Goal: Contribute content: Contribute content

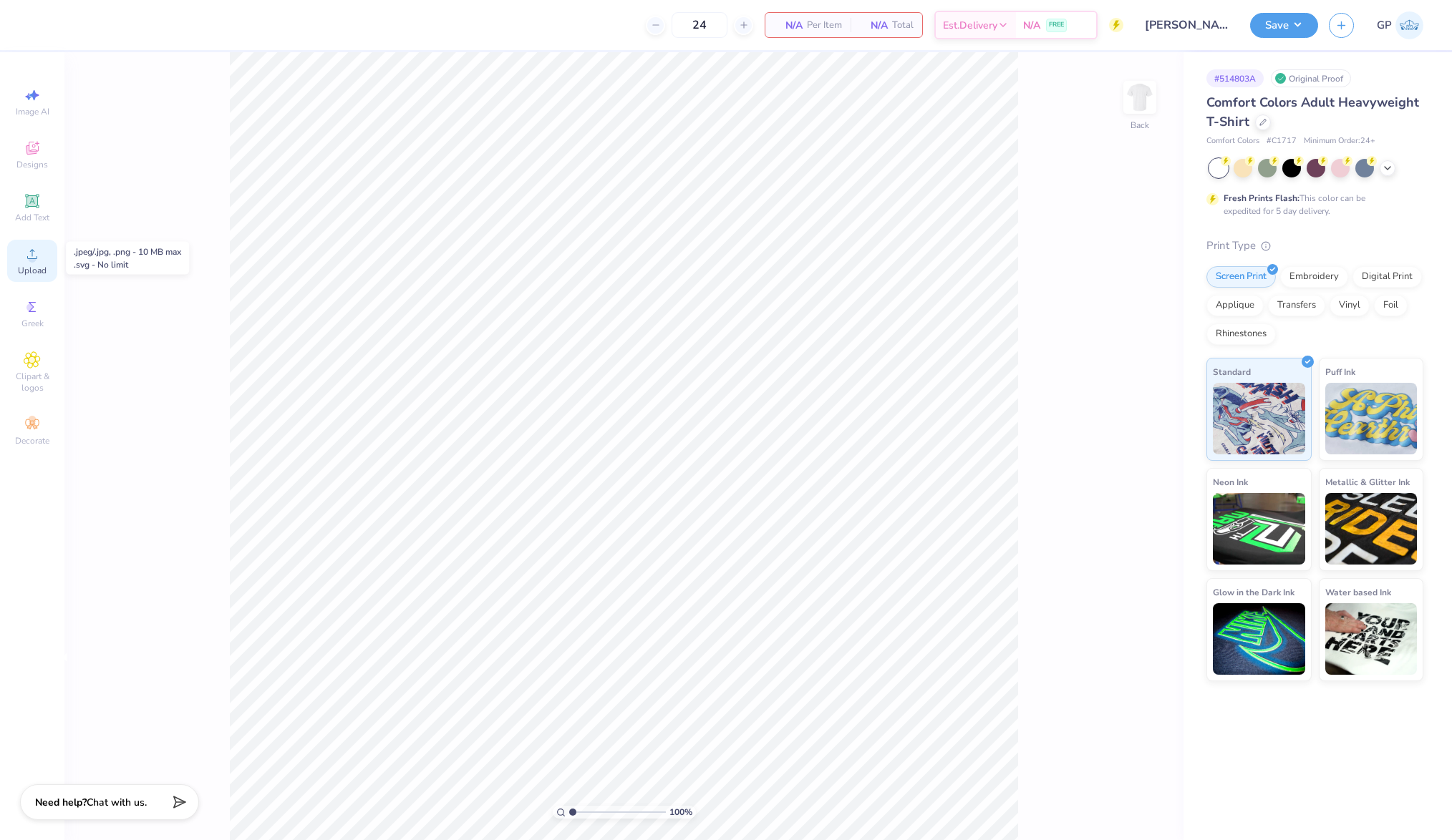
click at [41, 272] on span "Upload" at bounding box center [32, 270] width 29 height 11
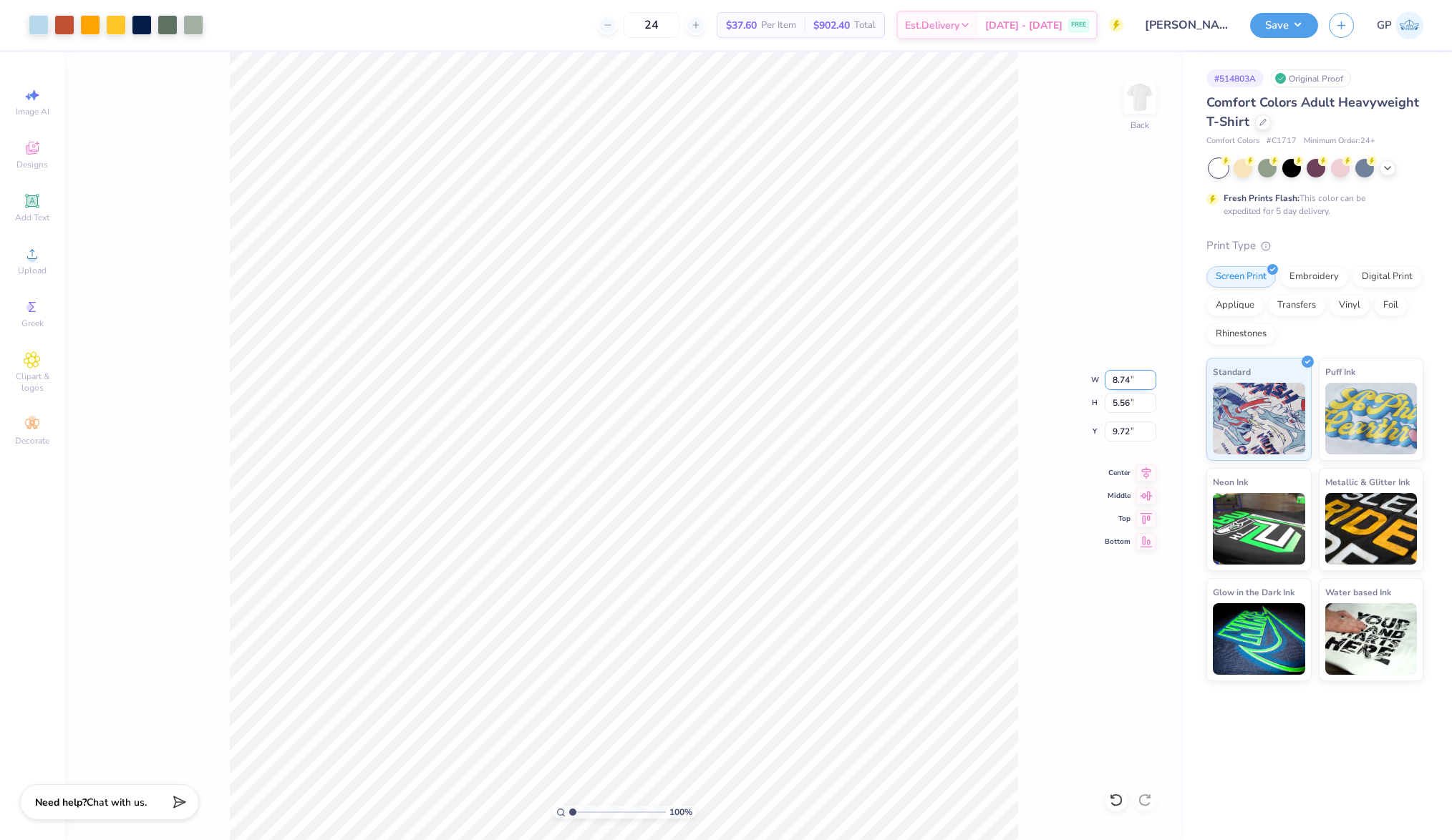
click at [1127, 386] on input "8.74" at bounding box center [1130, 379] width 52 height 20
type input "12.50"
type input "7.95"
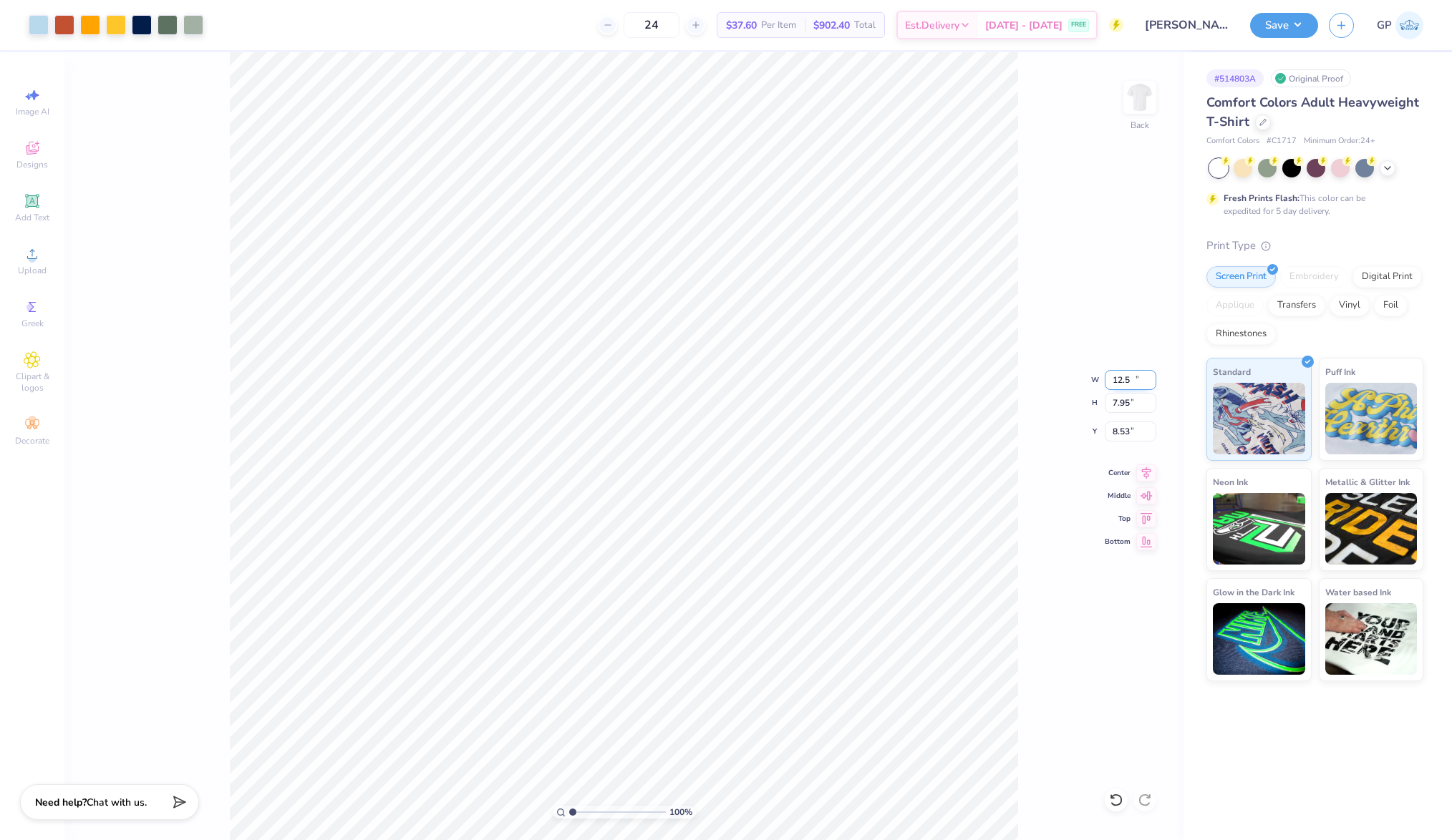
type input "8.53"
click at [1124, 373] on input "12.50" at bounding box center [1130, 379] width 52 height 20
type input "11.00"
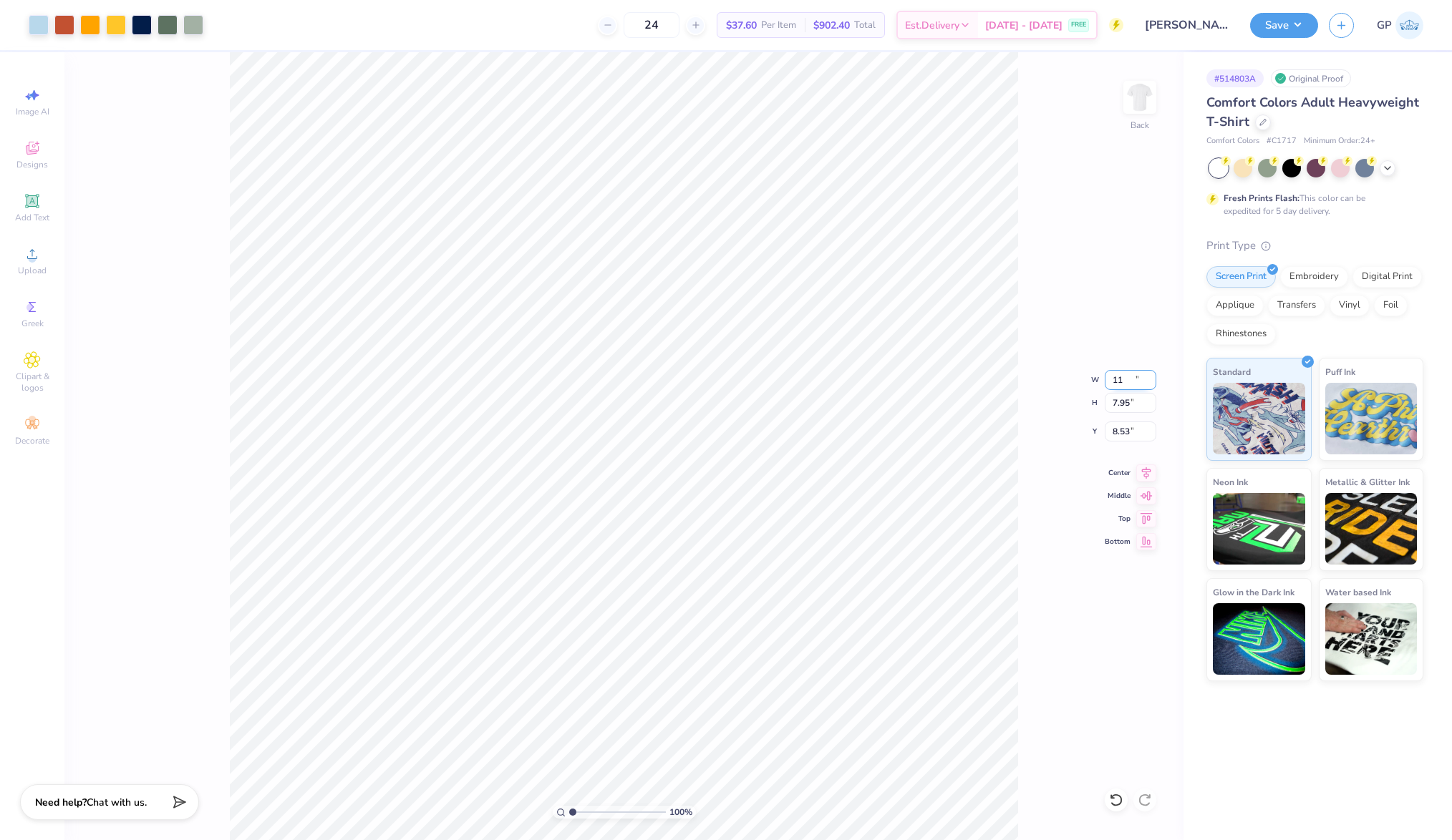
type input "6.99"
type input "9.00"
click at [35, 210] on icon at bounding box center [32, 201] width 17 height 17
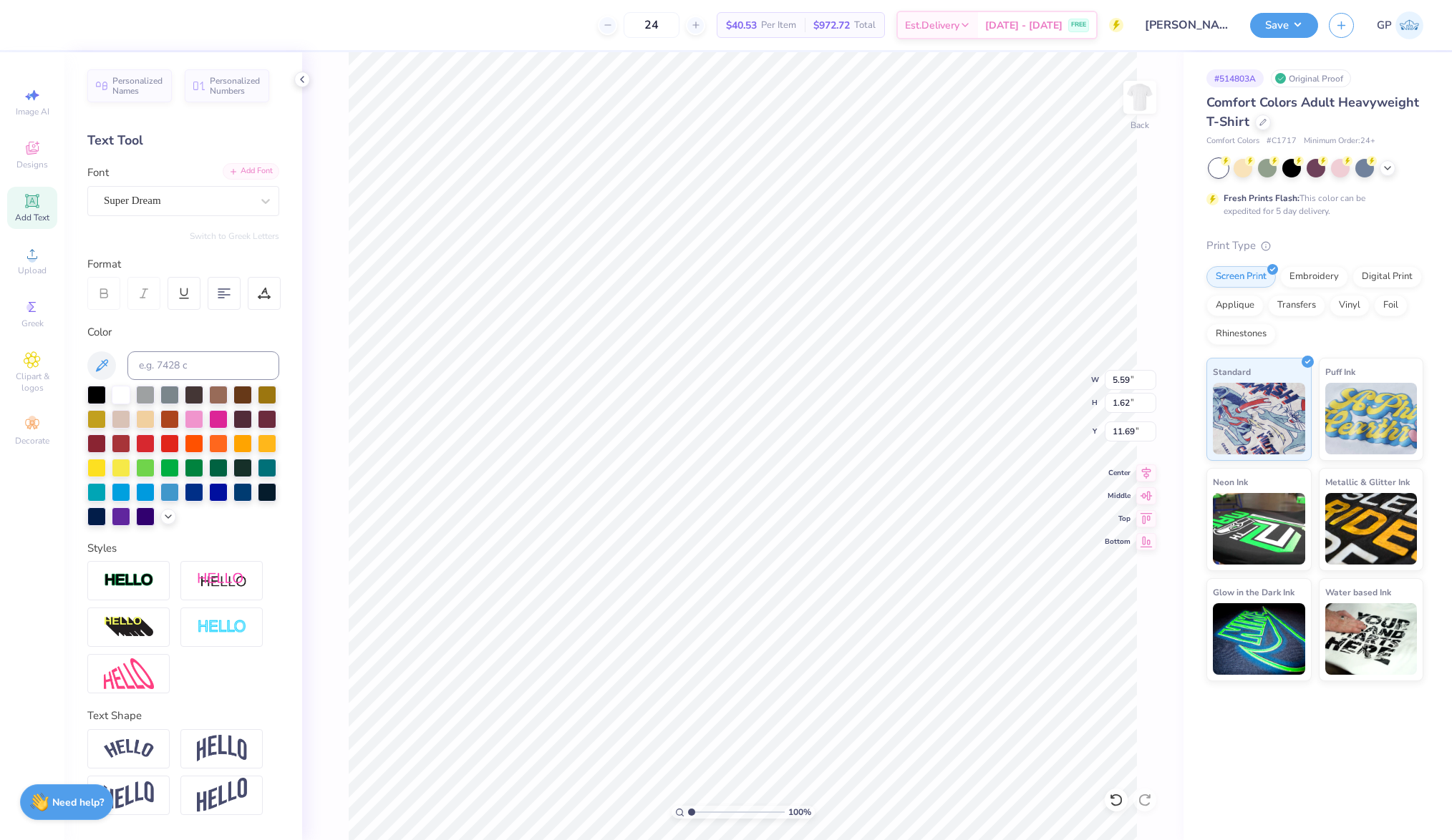
click at [249, 165] on div "Add Font" at bounding box center [250, 171] width 56 height 17
type input "6.90"
type input "11.00"
type input "6.99"
type input "9.00"
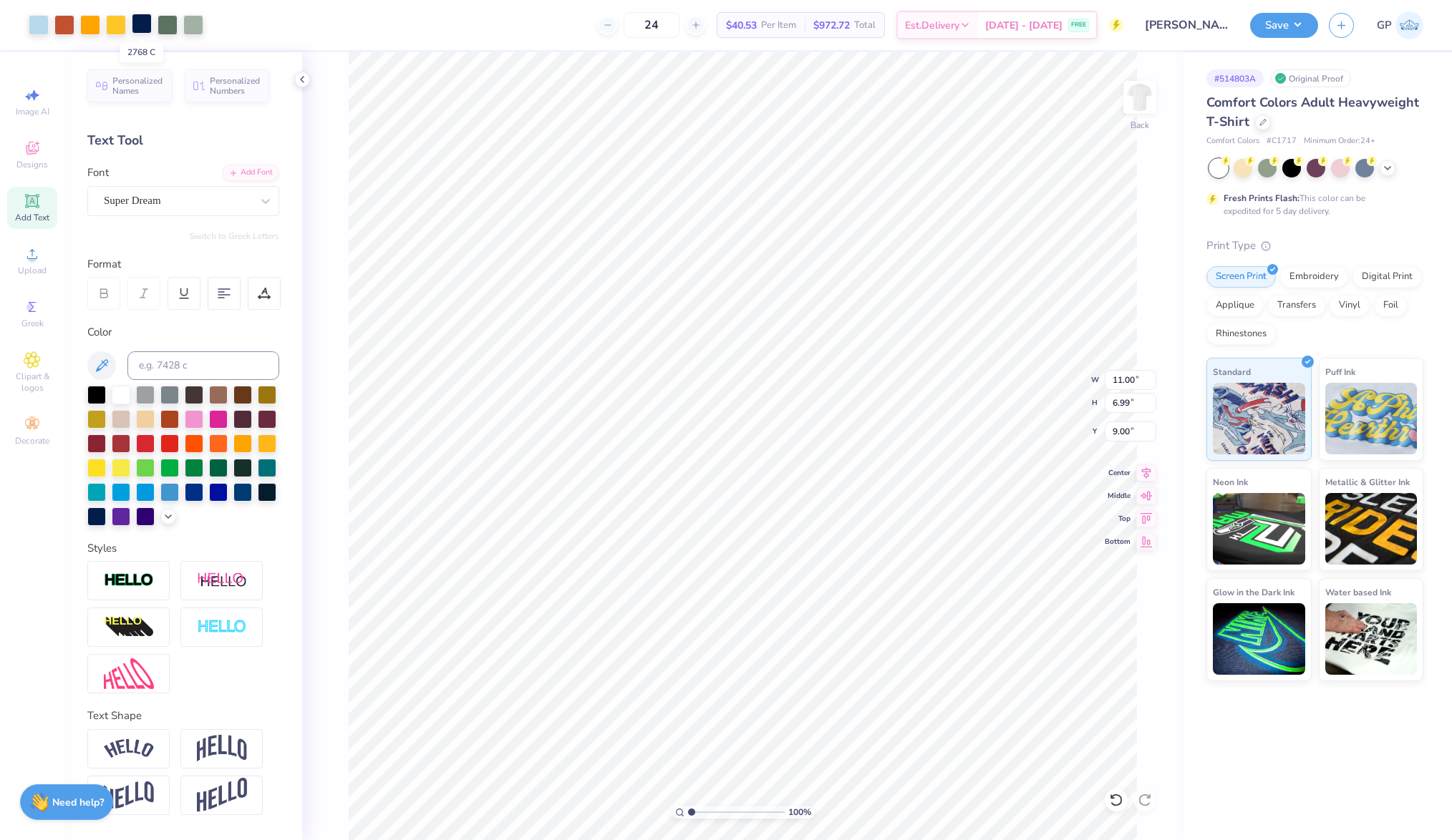
click at [141, 26] on div at bounding box center [141, 23] width 20 height 20
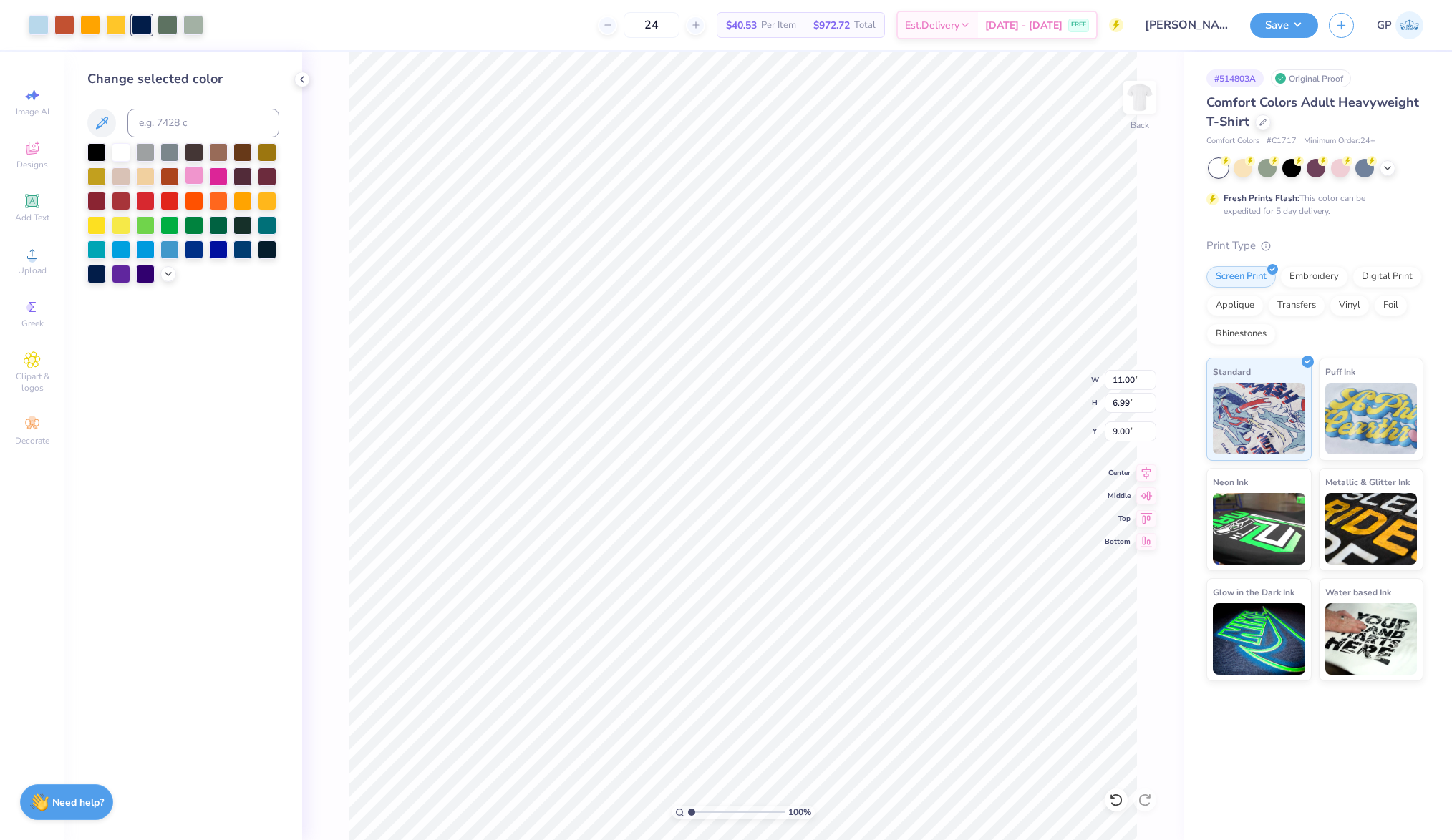
click at [197, 176] on div at bounding box center [194, 175] width 19 height 19
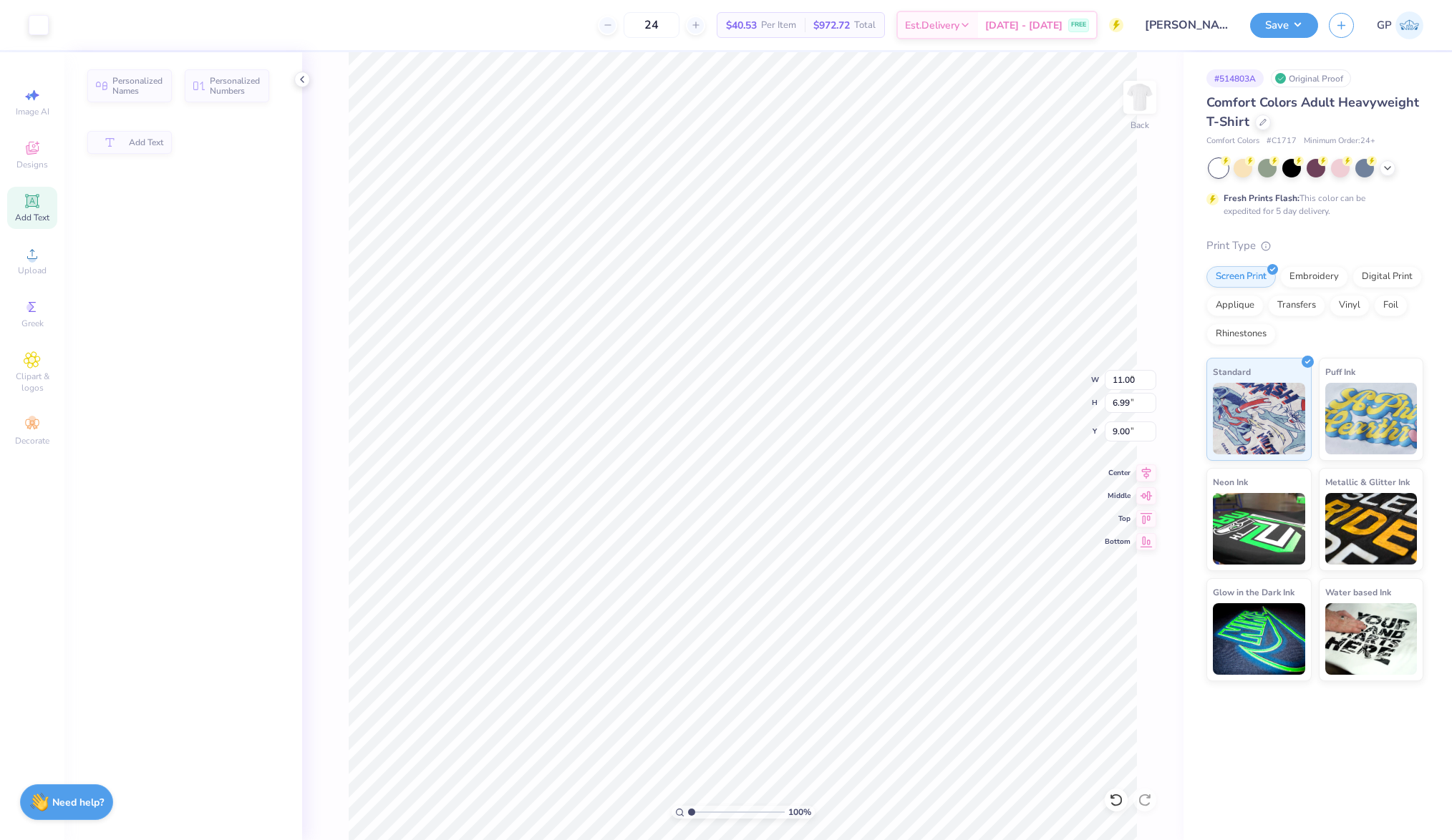
type input "5.59"
type input "1.62"
type input "6.90"
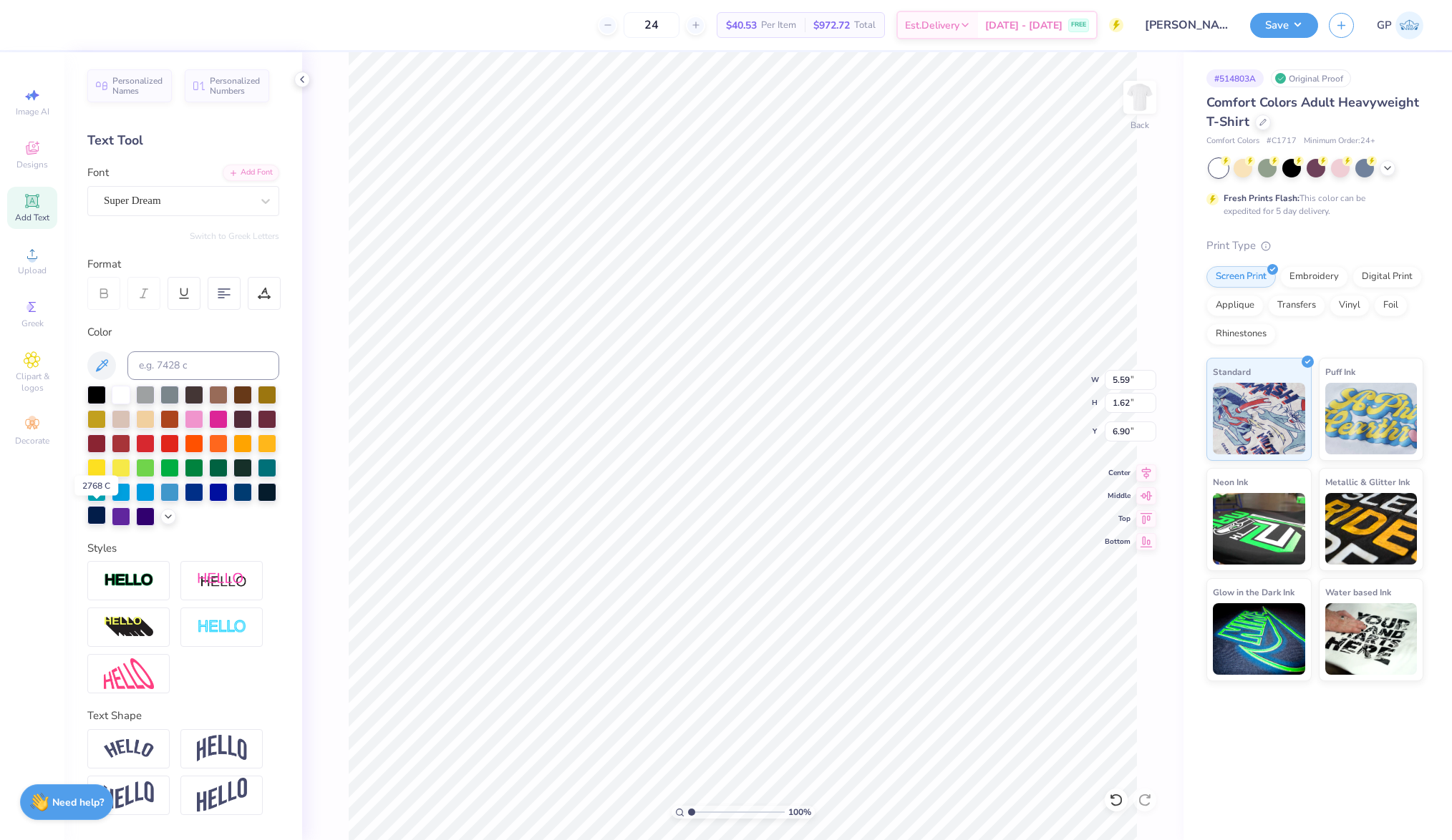
click at [87, 512] on div at bounding box center [96, 515] width 19 height 19
type textarea "Parents"
click at [237, 171] on div "Add Font" at bounding box center [250, 171] width 56 height 17
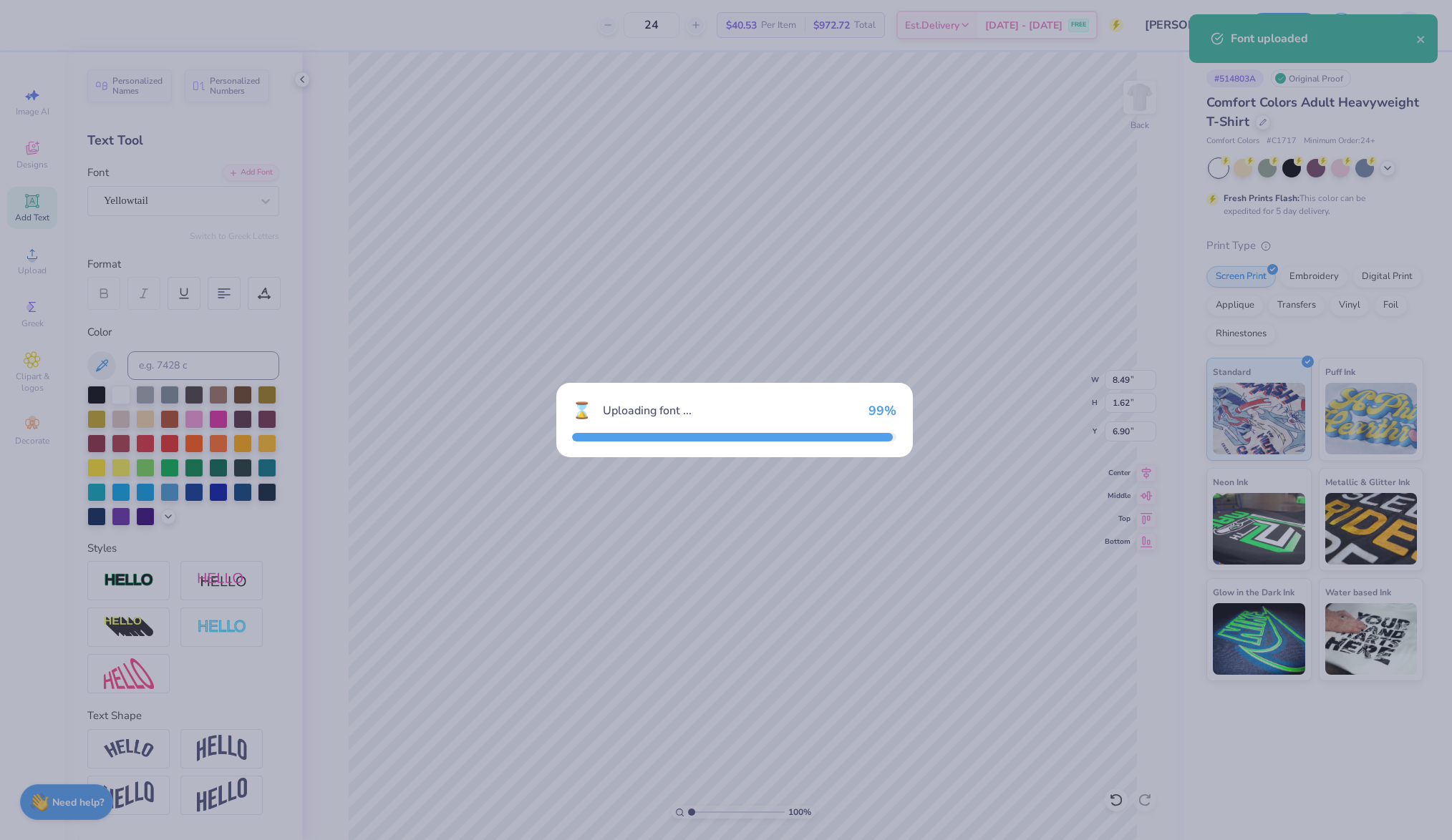
type input "6.17"
type input "1.67"
type input "6.88"
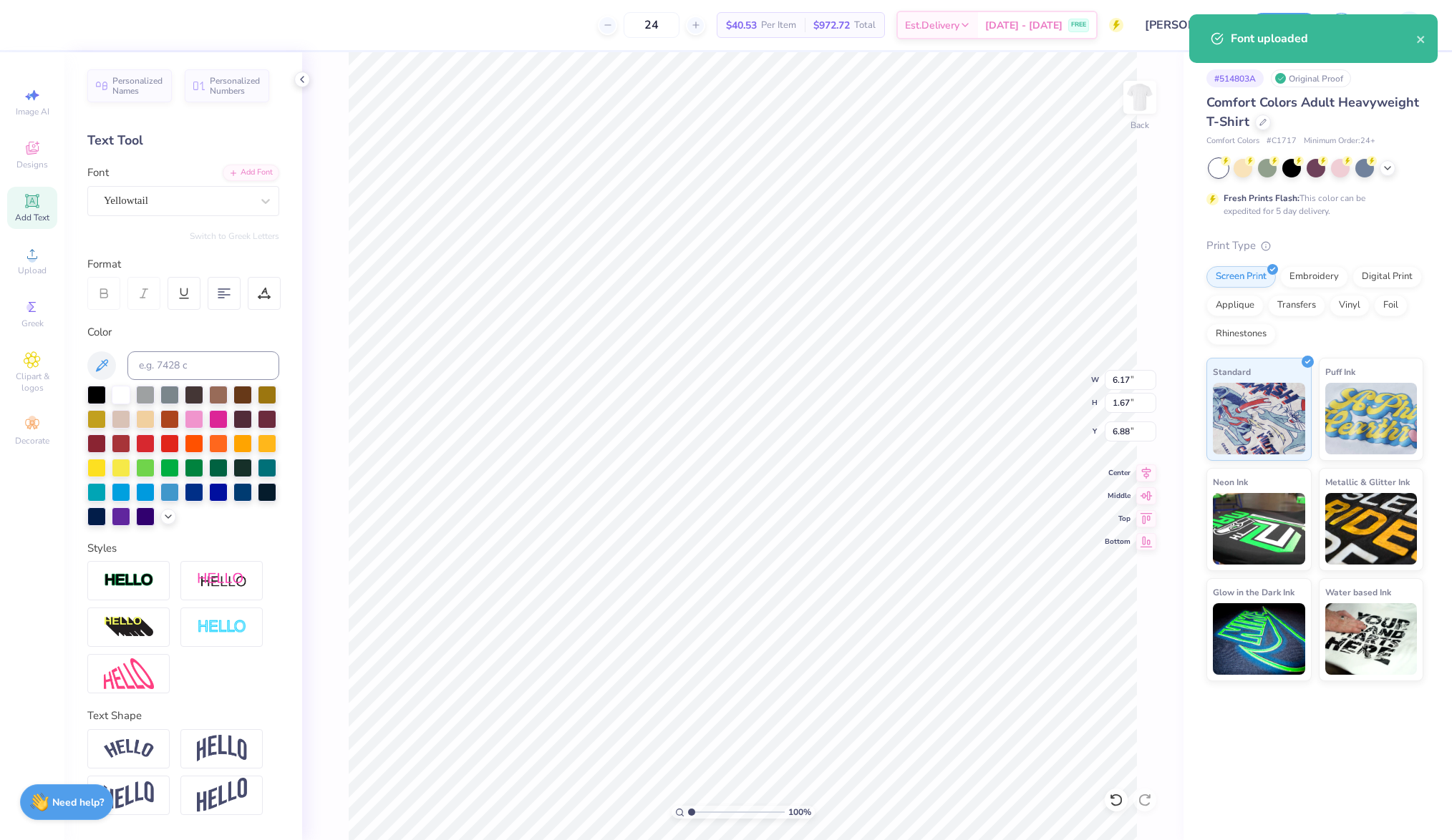
type input "3.09"
click at [711, 808] on input "range" at bounding box center [736, 812] width 97 height 13
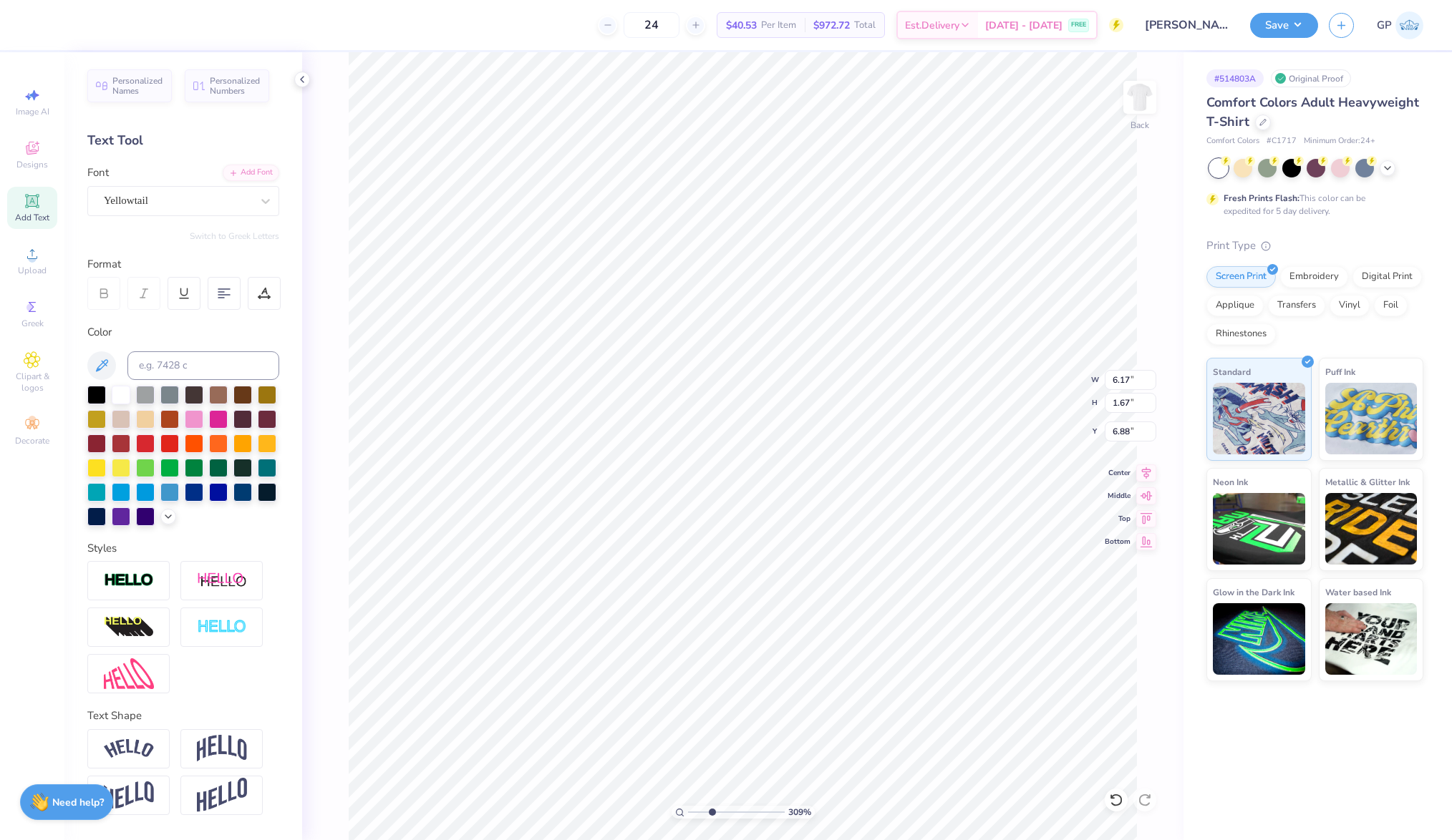
type input "13.63"
type input "2.25"
type input "0.61"
type input "14.58"
type input "11.00"
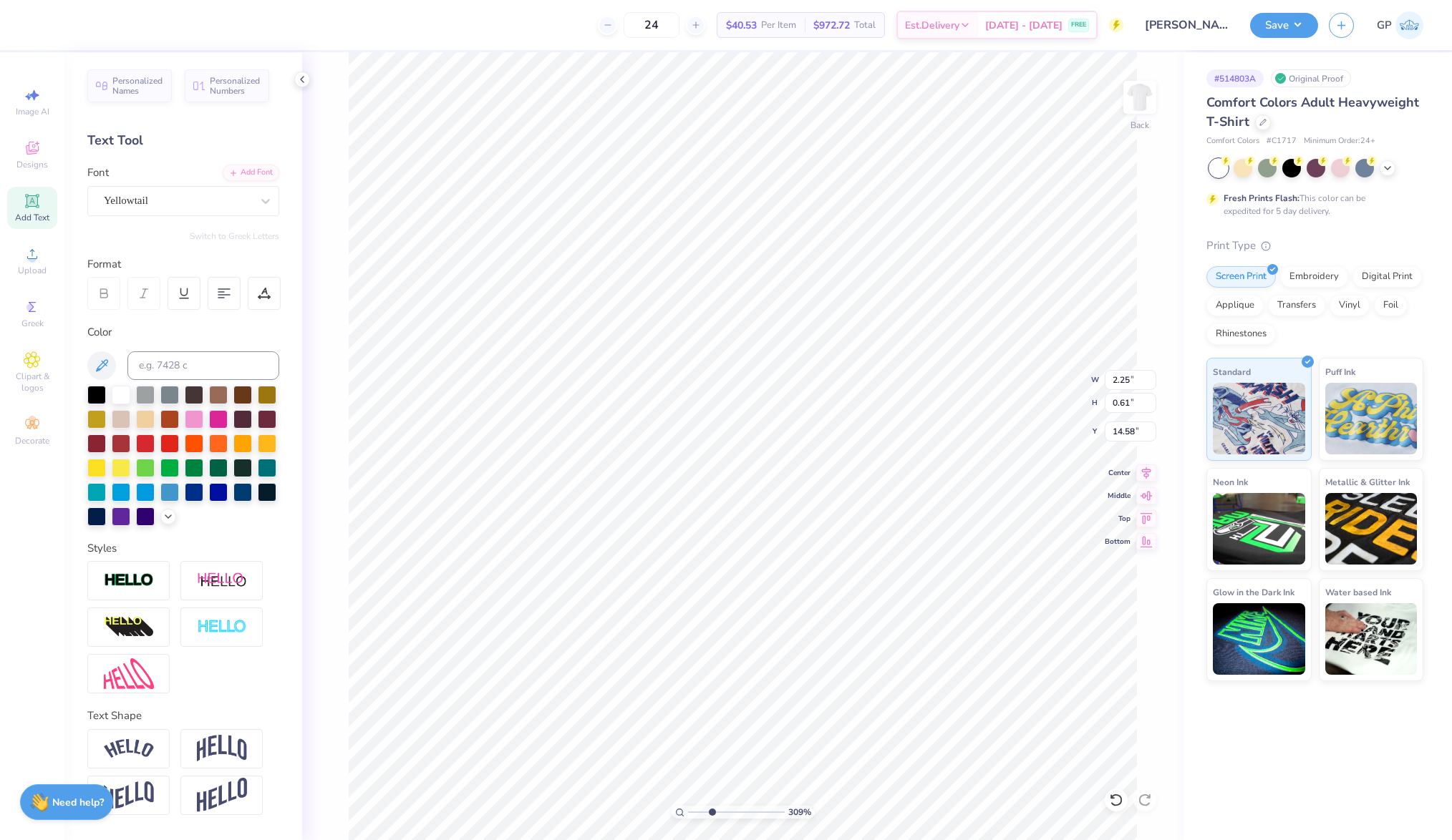
type input "6.99"
type input "9.00"
type input "2.25"
type input "0.61"
type input "13.97"
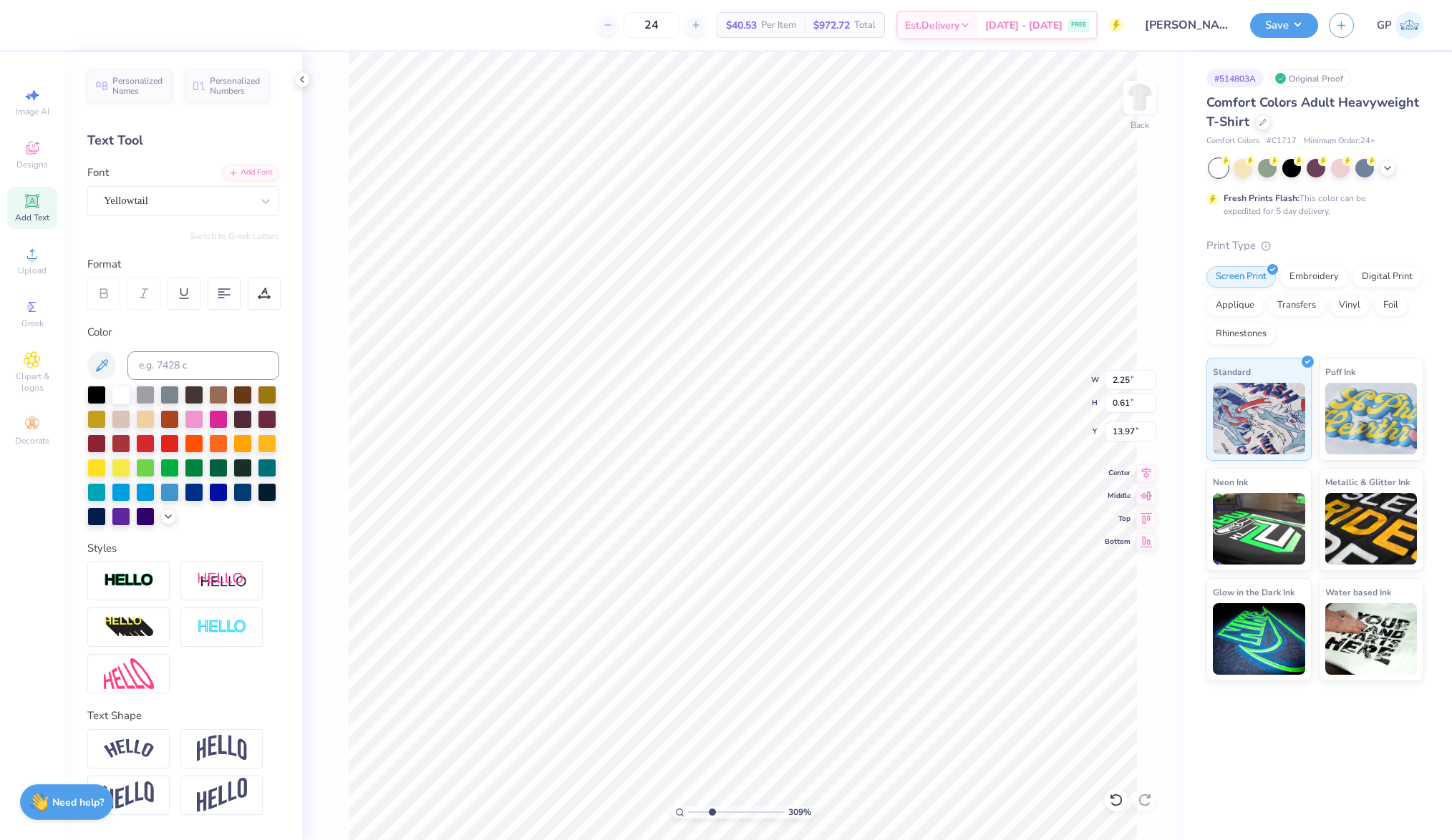
type textarea "Weekend"
type input "2.69"
type input "0.63"
type input "15.09"
type input "11.00"
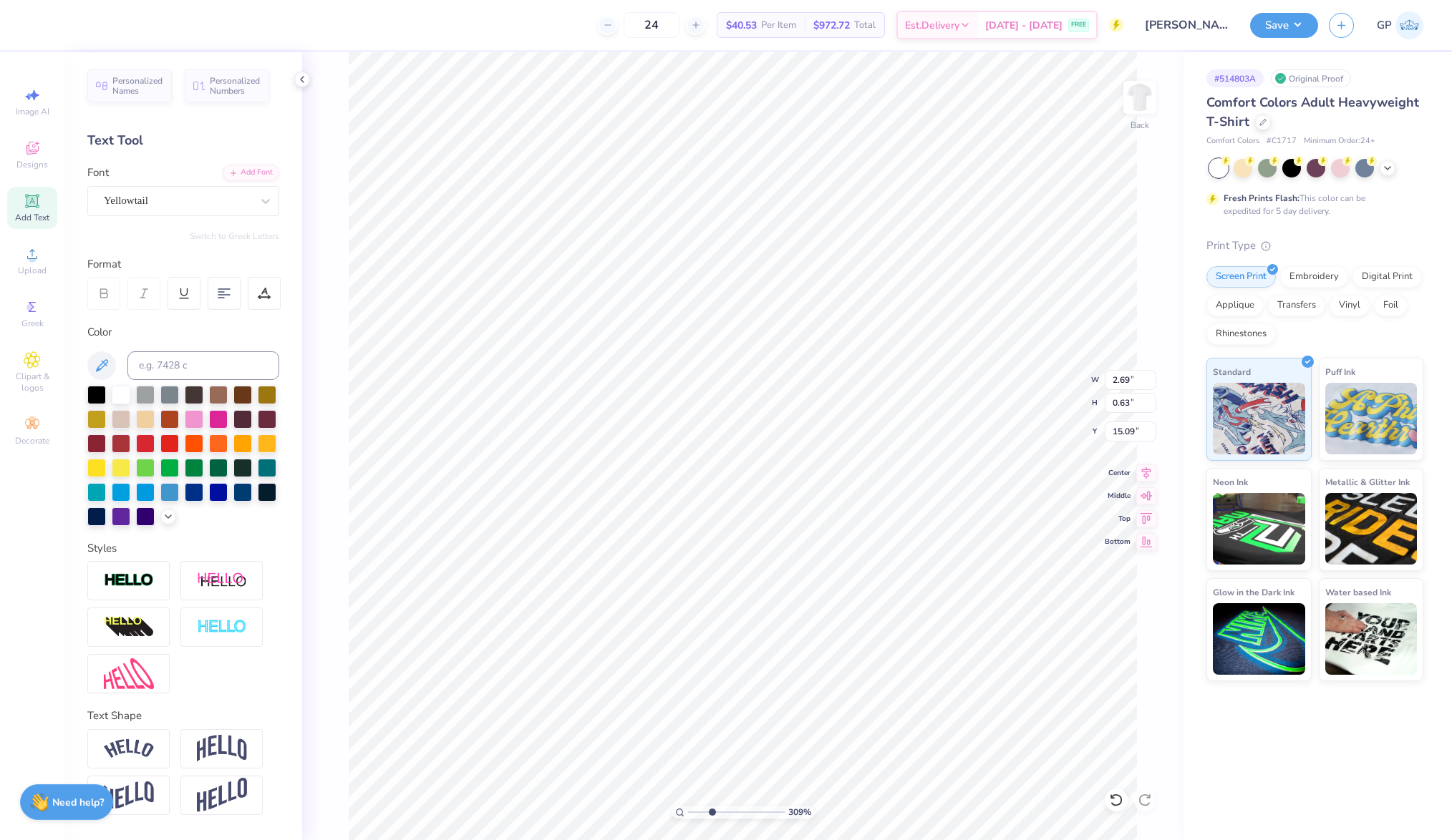
type input "6.99"
type input "9.00"
type input "1"
click at [621, 811] on div "100 %" at bounding box center [743, 447] width 789 height 789
click at [41, 261] on div "Upload" at bounding box center [32, 261] width 50 height 42
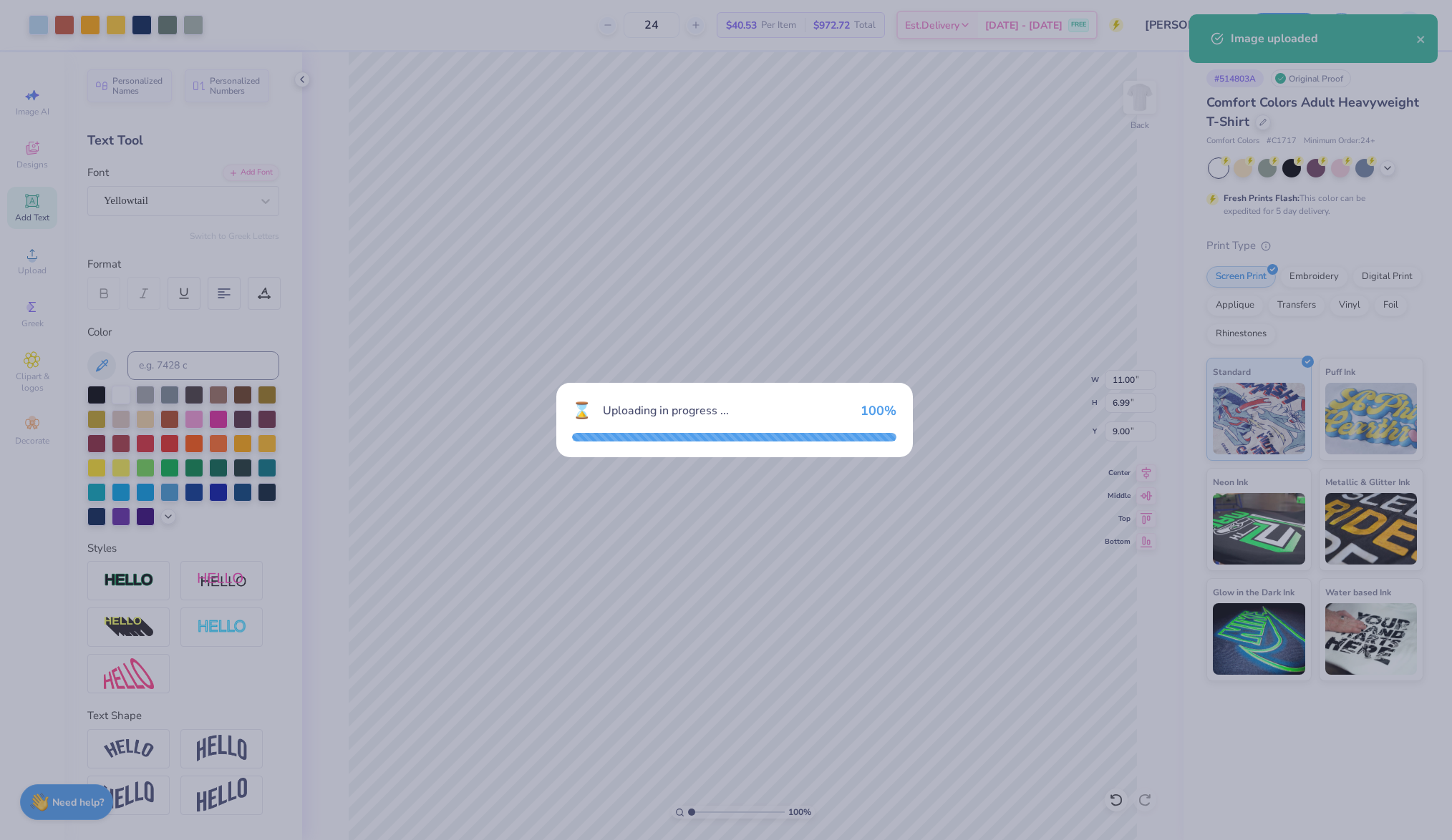
type input "8.74"
type input "5.56"
type input "9.72"
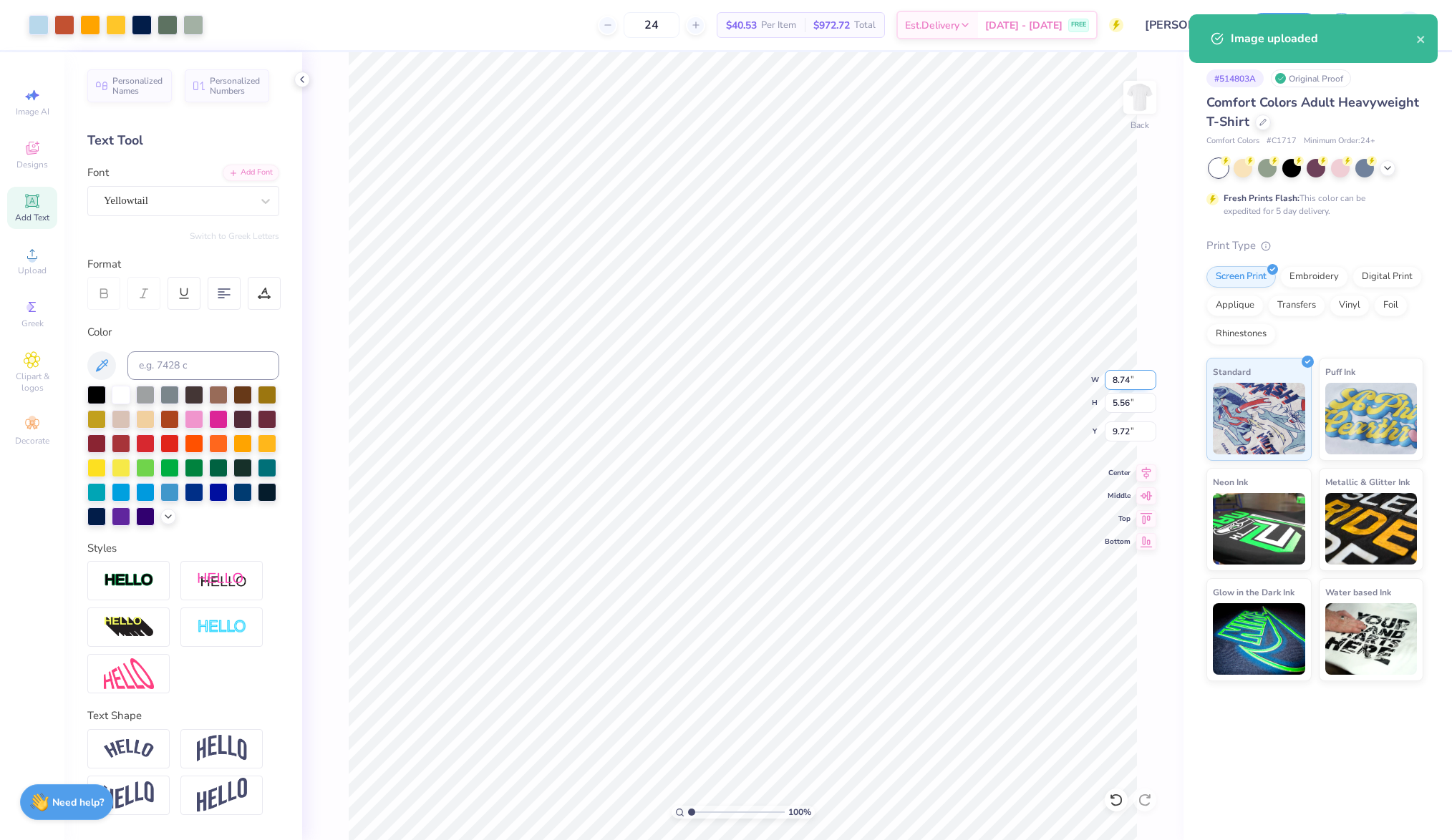
click at [1121, 384] on input "8.74" at bounding box center [1130, 379] width 52 height 20
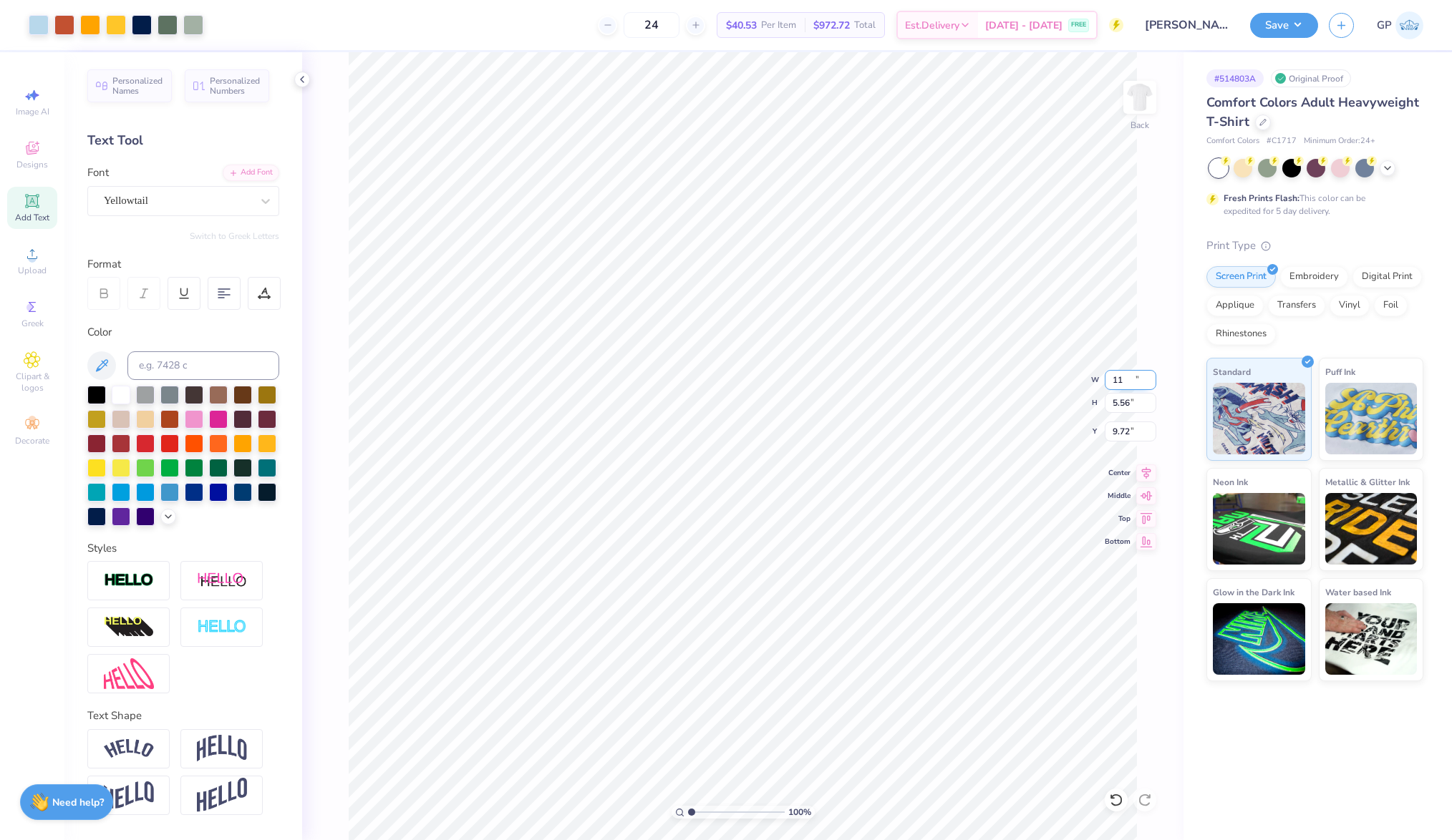
type input "11.00"
type input "6.99"
type input "9.00"
click at [708, 821] on li "Send to Back" at bounding box center [735, 825] width 113 height 28
click at [1123, 437] on input "9.00" at bounding box center [1130, 431] width 52 height 20
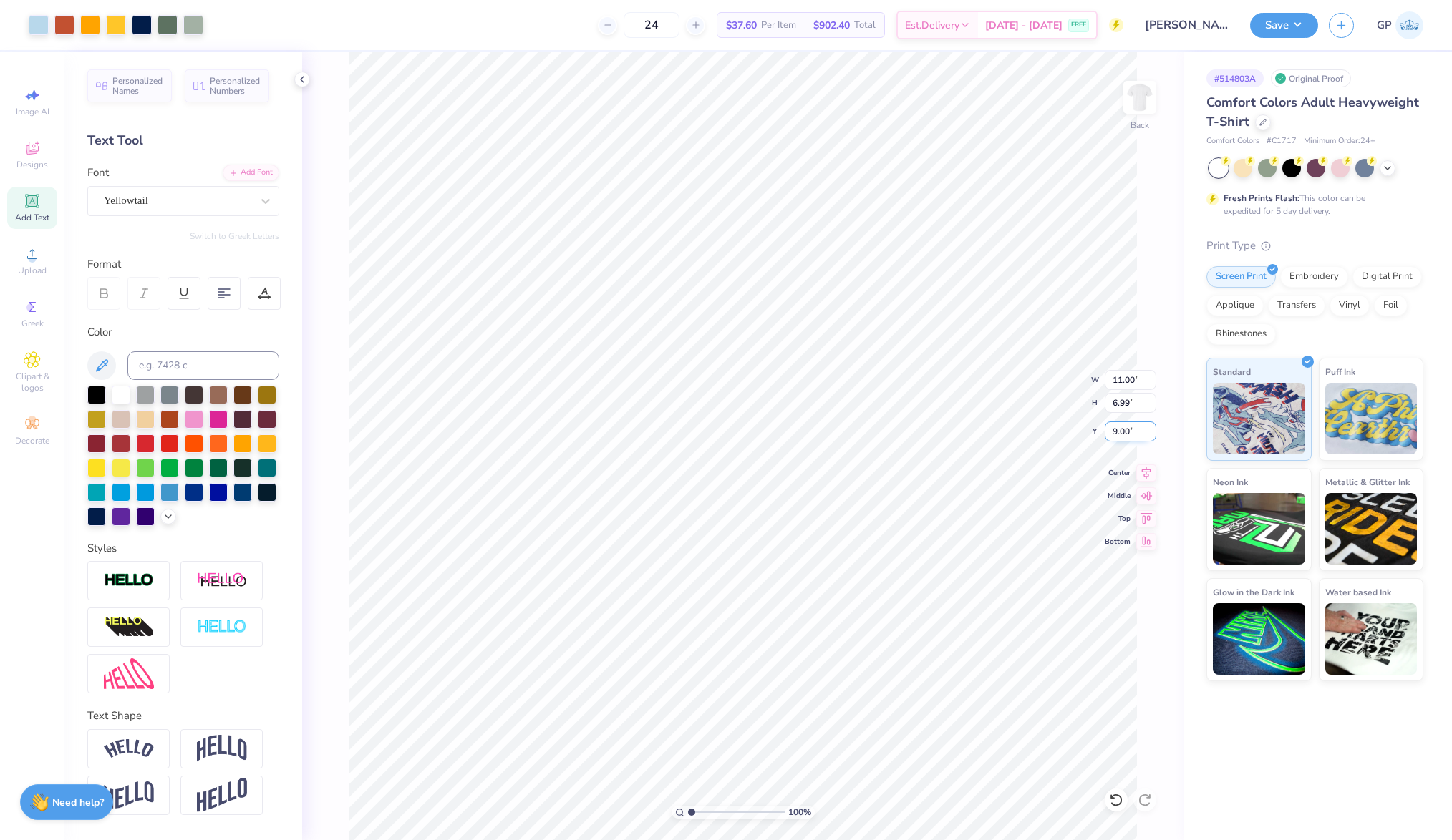
click at [1123, 437] on input "9.00" at bounding box center [1130, 431] width 52 height 20
type input "3.00"
click at [1127, 376] on input "11.00" at bounding box center [1130, 379] width 52 height 20
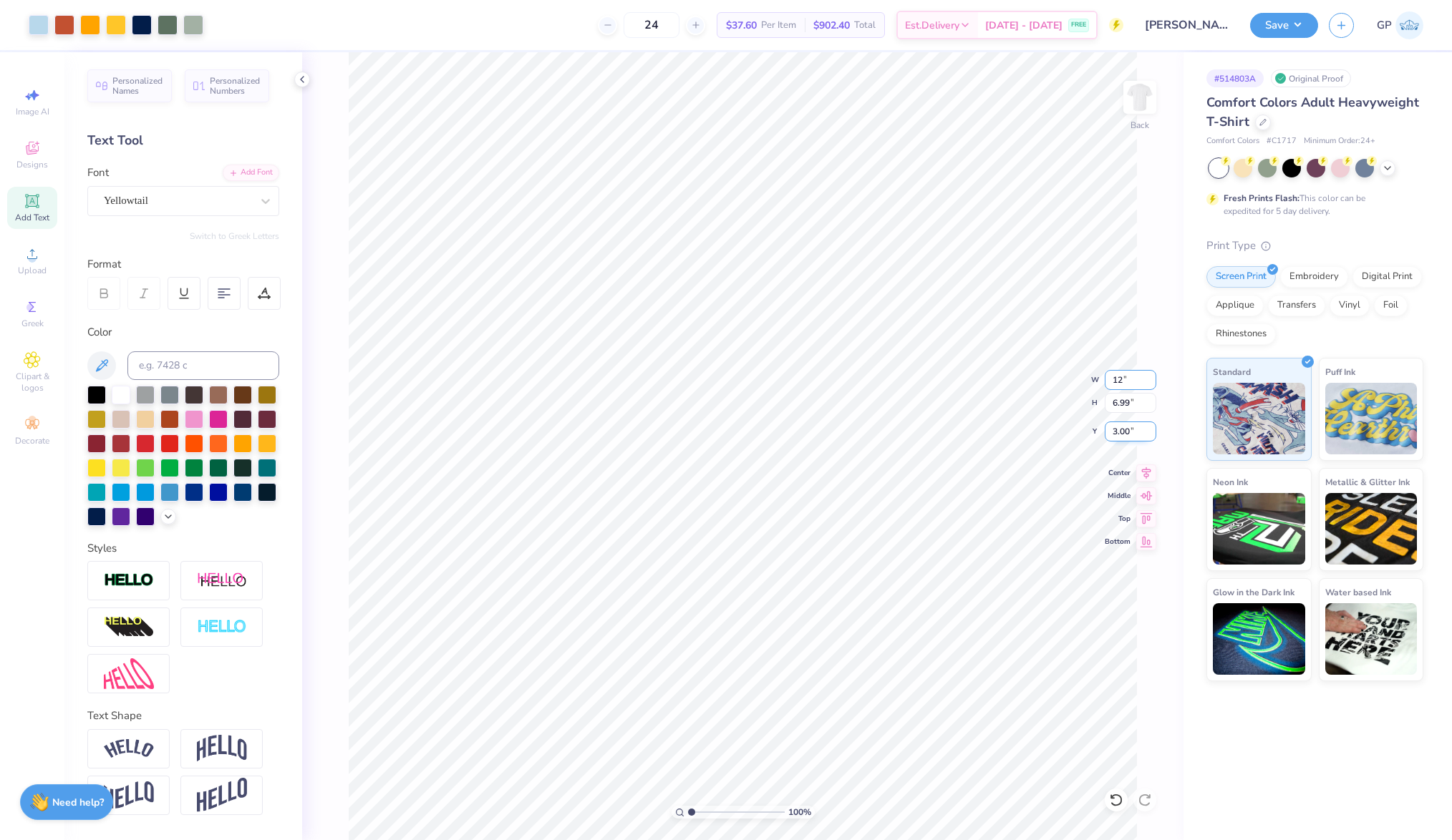
type input "12.00"
type input "7.63"
click at [1124, 430] on input "2.68" at bounding box center [1130, 431] width 52 height 20
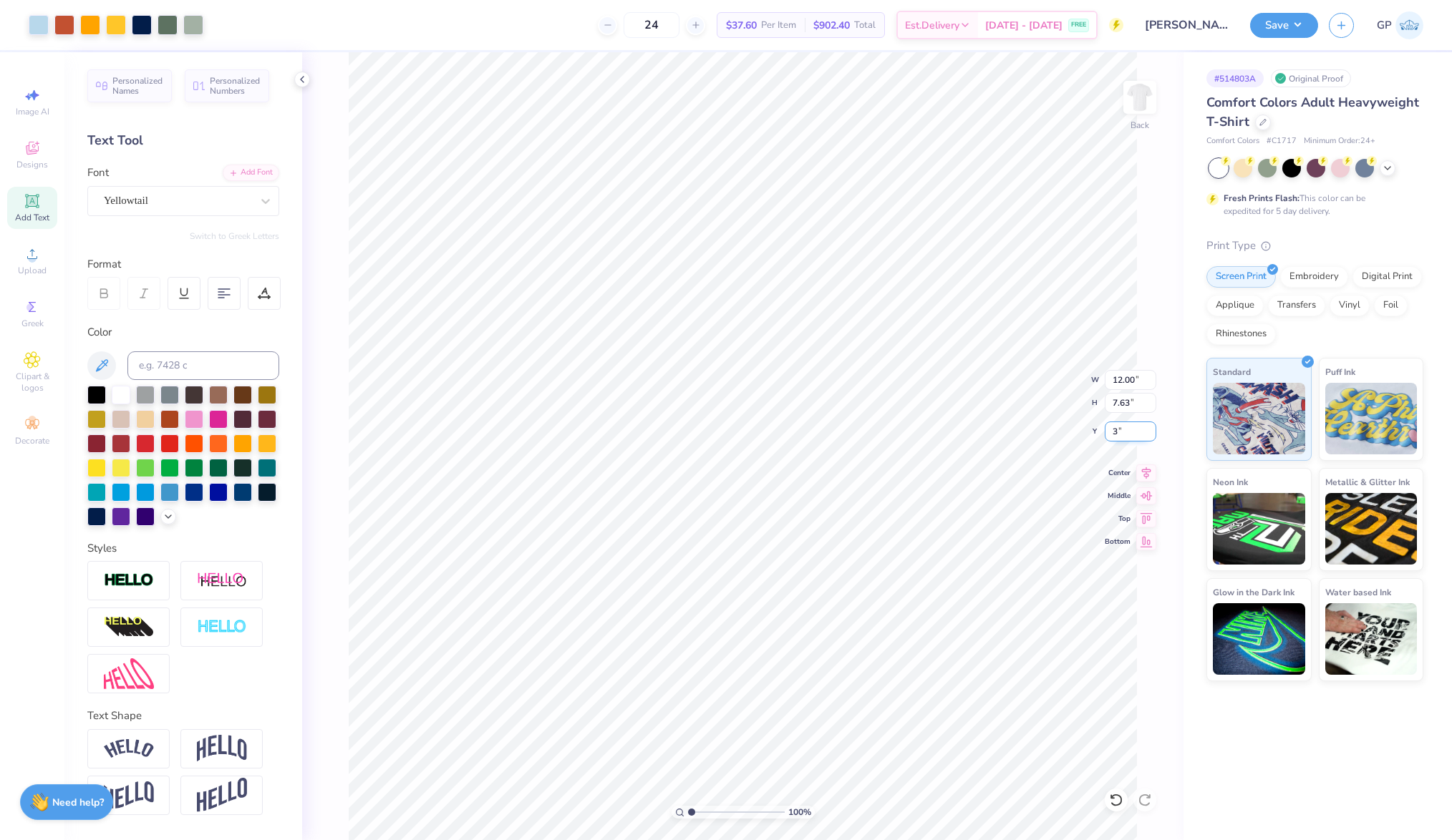
type input "3.00"
click at [1270, 19] on button "Save" at bounding box center [1284, 23] width 68 height 25
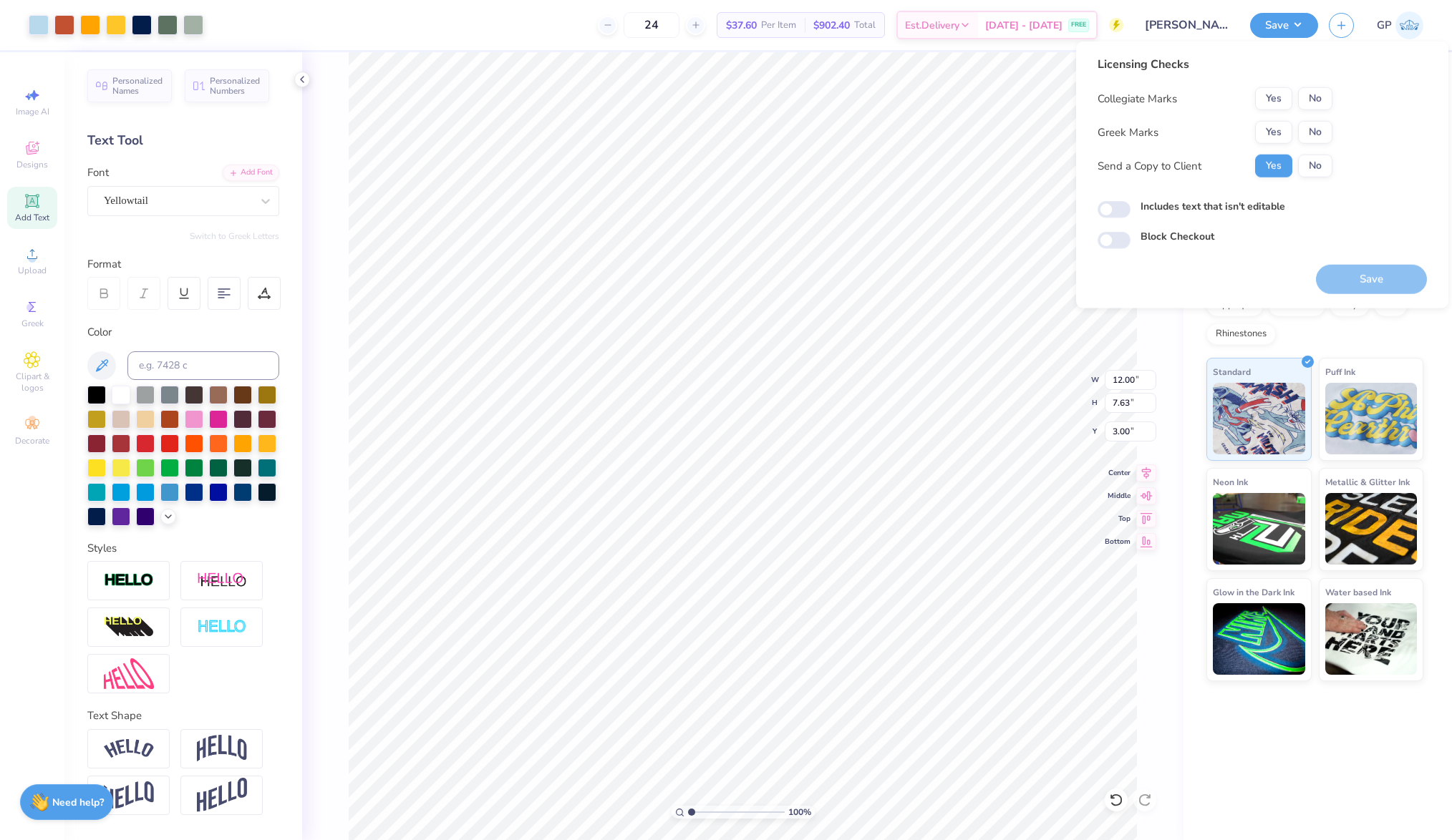
click at [1319, 83] on div "Licensing Checks Collegiate Marks Yes No Greek Marks Yes No Send a Copy to Clie…" at bounding box center [1215, 122] width 234 height 132
click at [1317, 97] on button "No" at bounding box center [1315, 98] width 35 height 23
click at [1278, 128] on button "Yes" at bounding box center [1274, 132] width 38 height 23
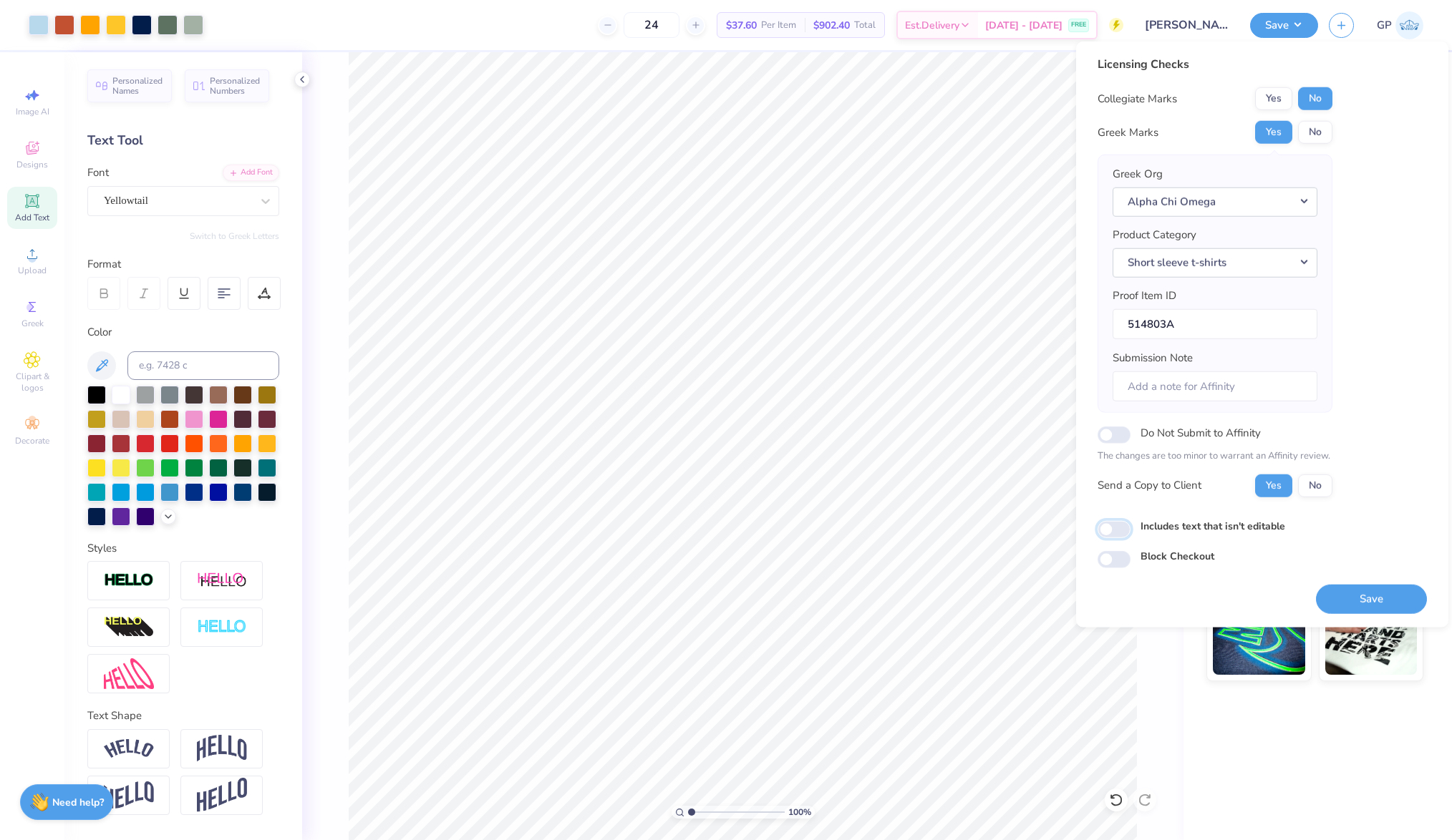
click at [1113, 529] on input "Includes text that isn't editable" at bounding box center [1114, 529] width 33 height 17
checkbox input "true"
click at [1324, 594] on button "Save" at bounding box center [1372, 598] width 111 height 29
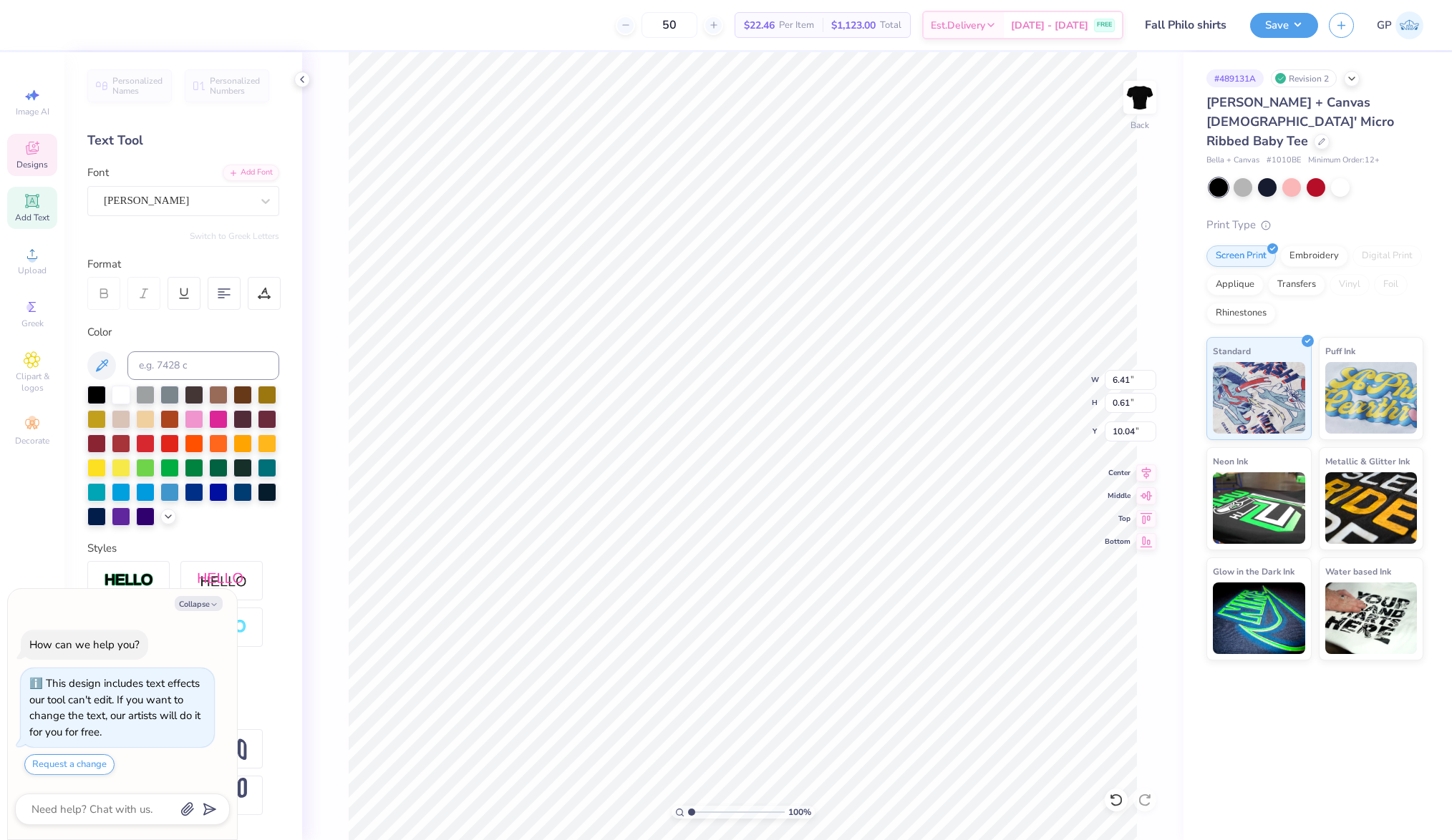
click at [29, 159] on span "Designs" at bounding box center [32, 164] width 32 height 11
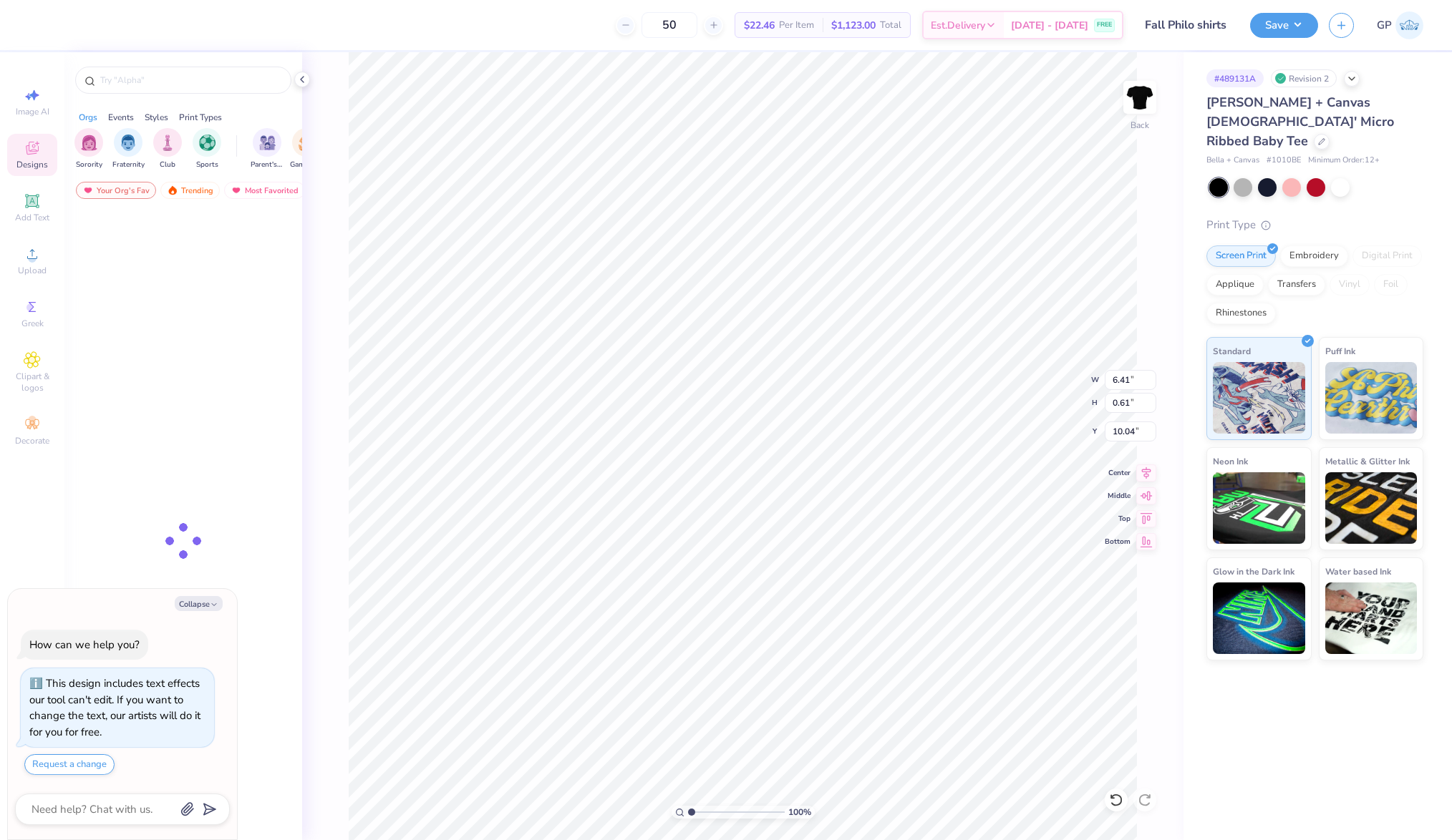
click at [180, 65] on div at bounding box center [183, 77] width 237 height 49
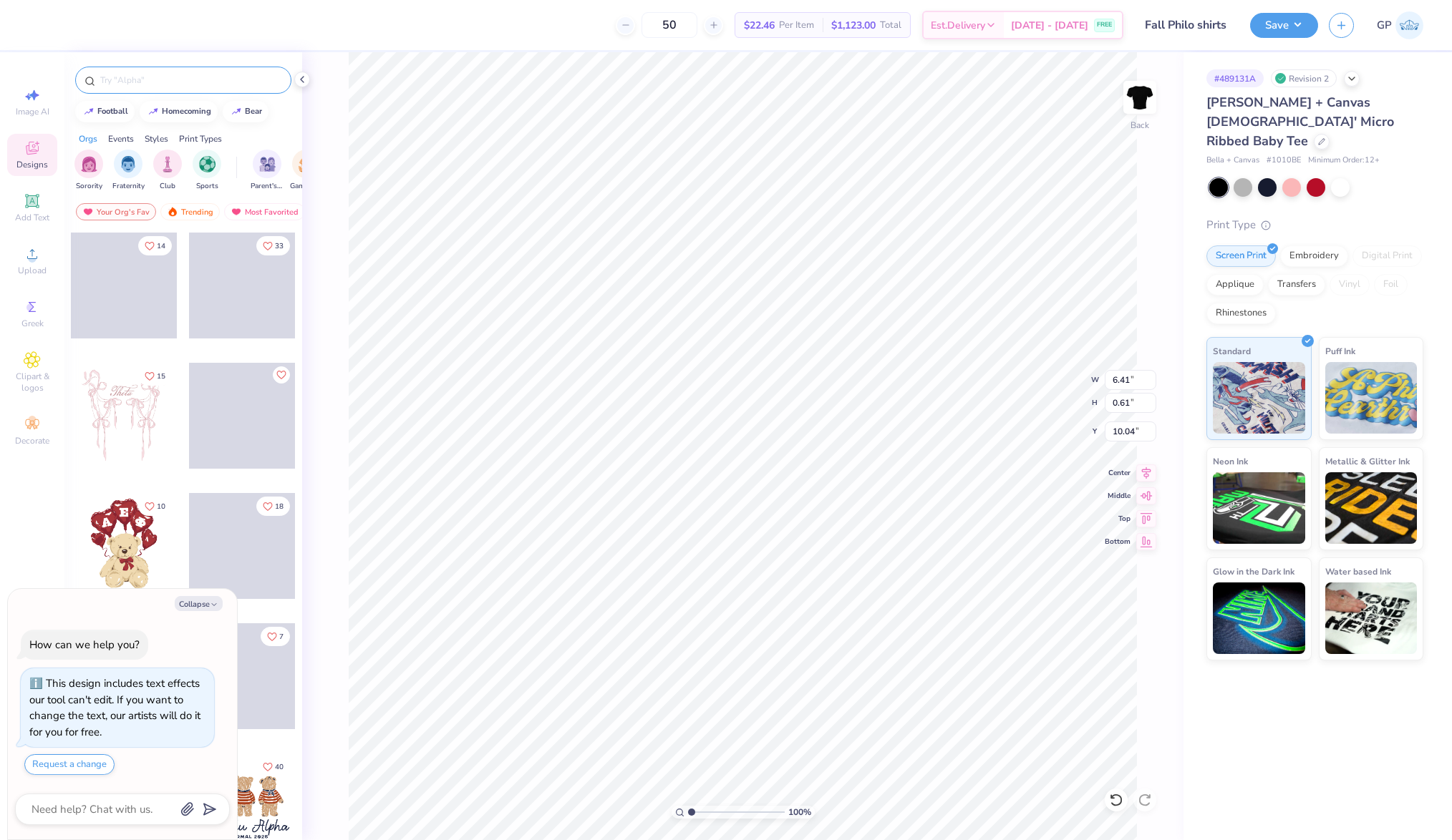
click at [186, 71] on div at bounding box center [183, 80] width 216 height 27
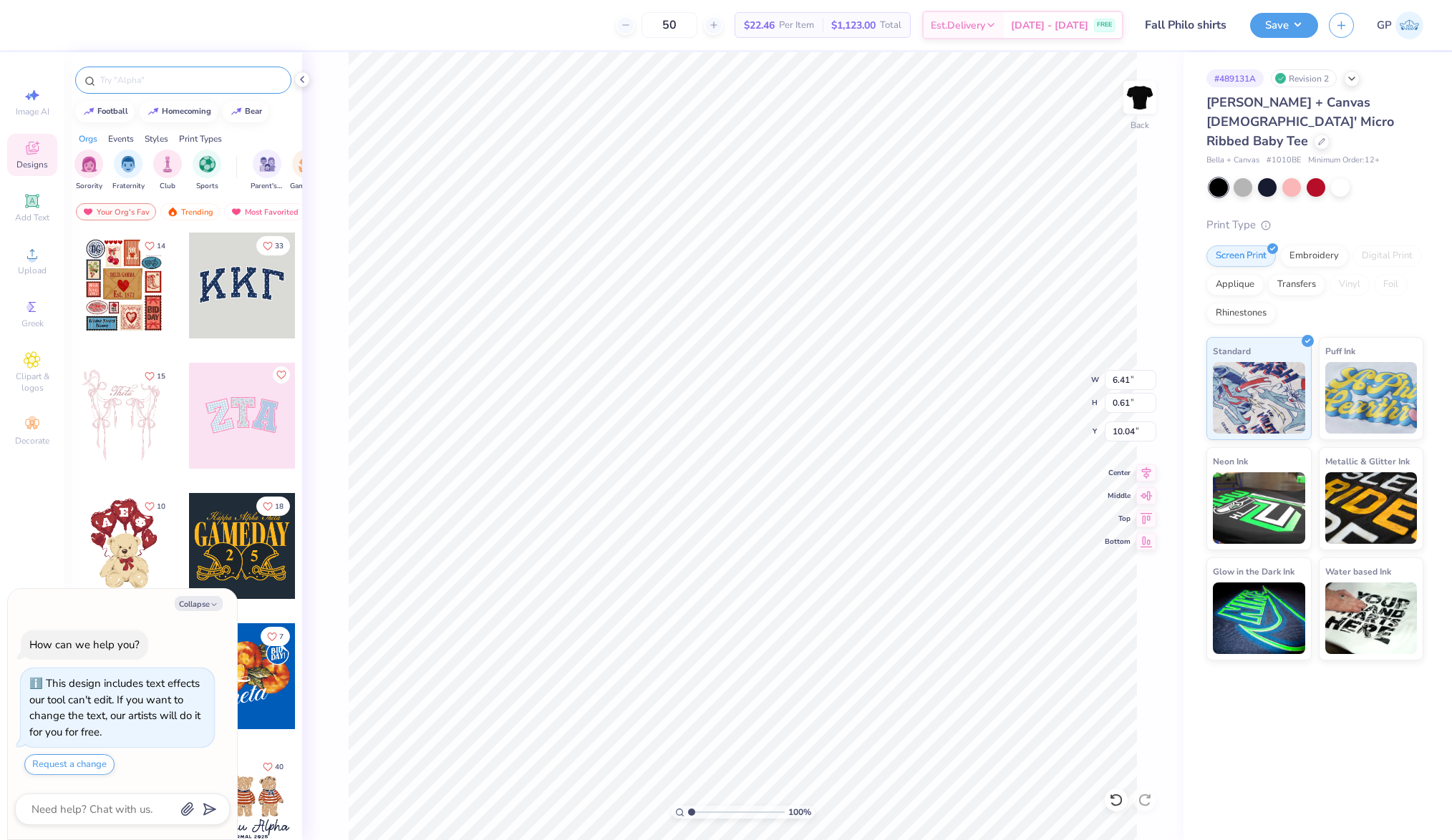
click at [187, 87] on div at bounding box center [183, 80] width 216 height 27
click at [203, 74] on input "text" at bounding box center [190, 80] width 183 height 14
type textarea "x"
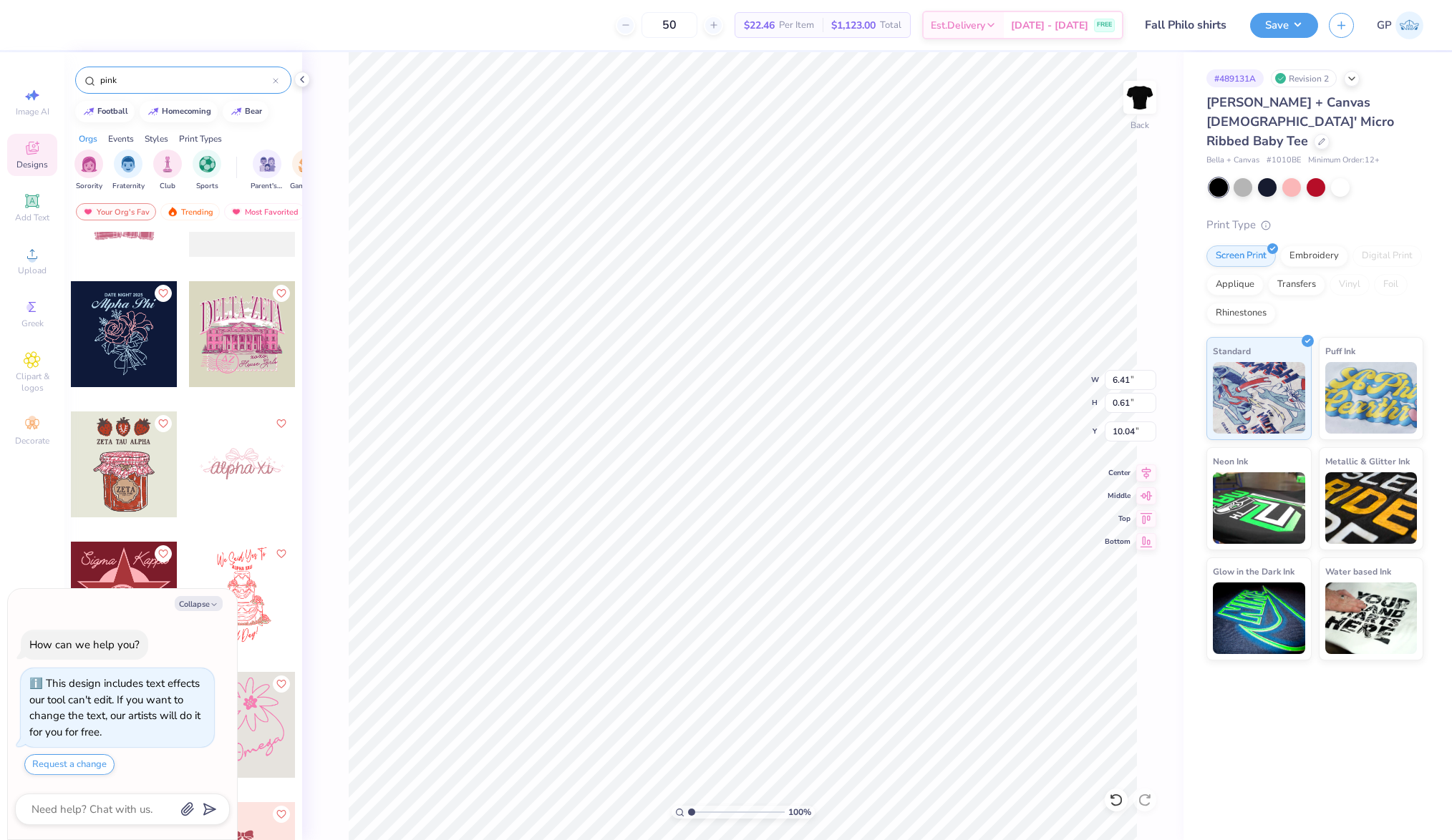
scroll to position [1017, 0]
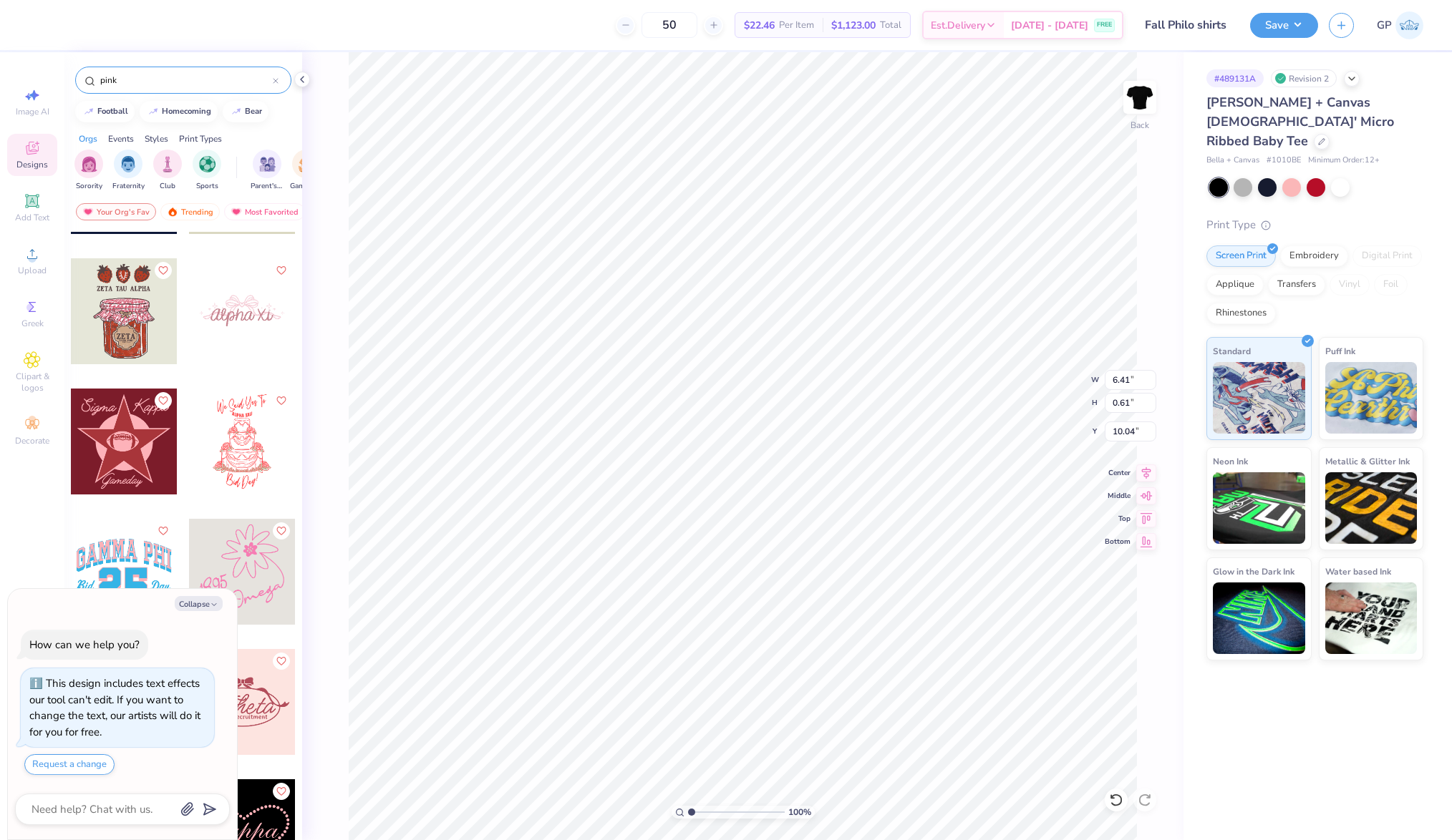
click at [139, 81] on input "pink" at bounding box center [185, 80] width 174 height 14
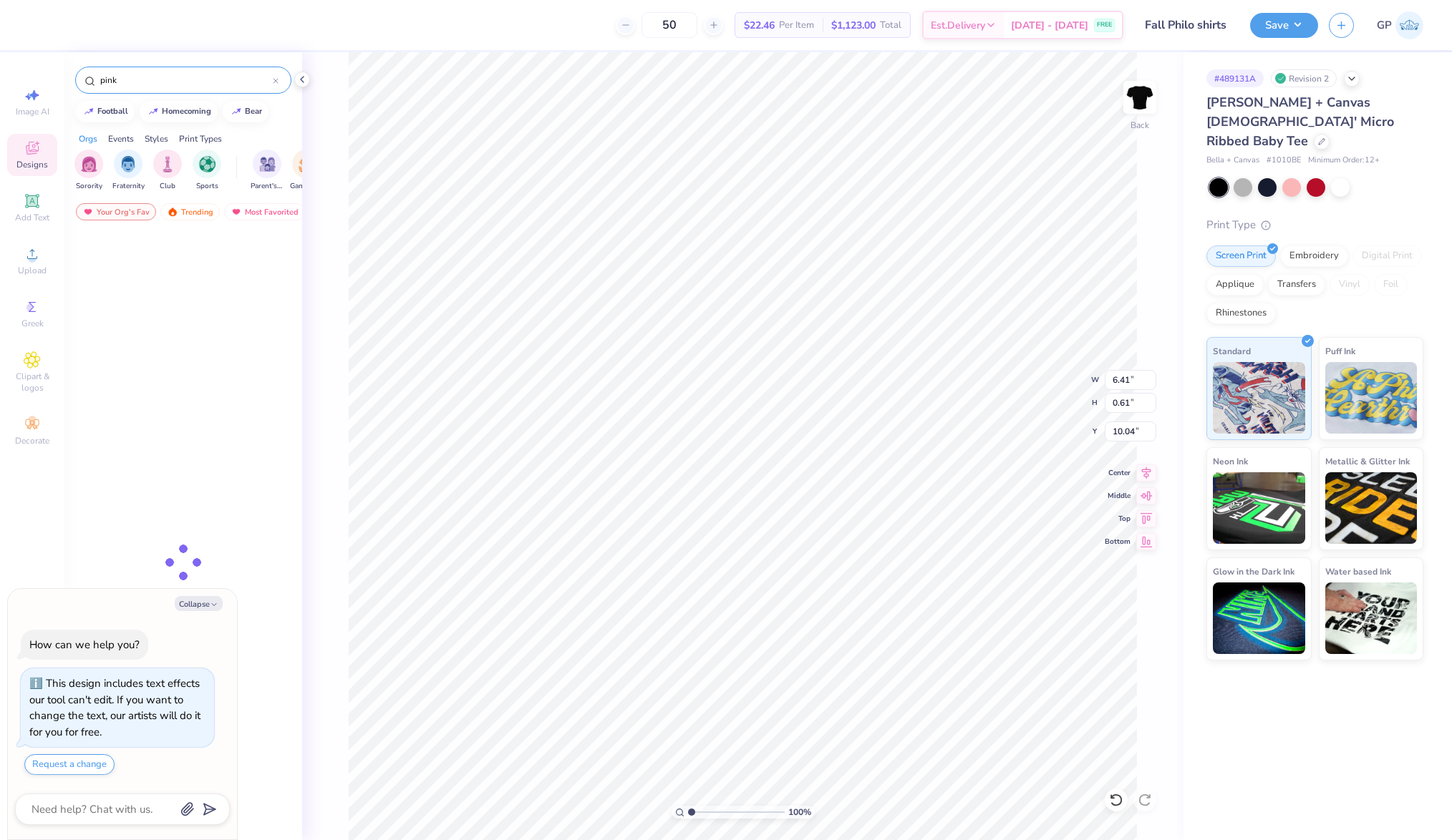
click at [139, 81] on input "pink" at bounding box center [185, 80] width 174 height 14
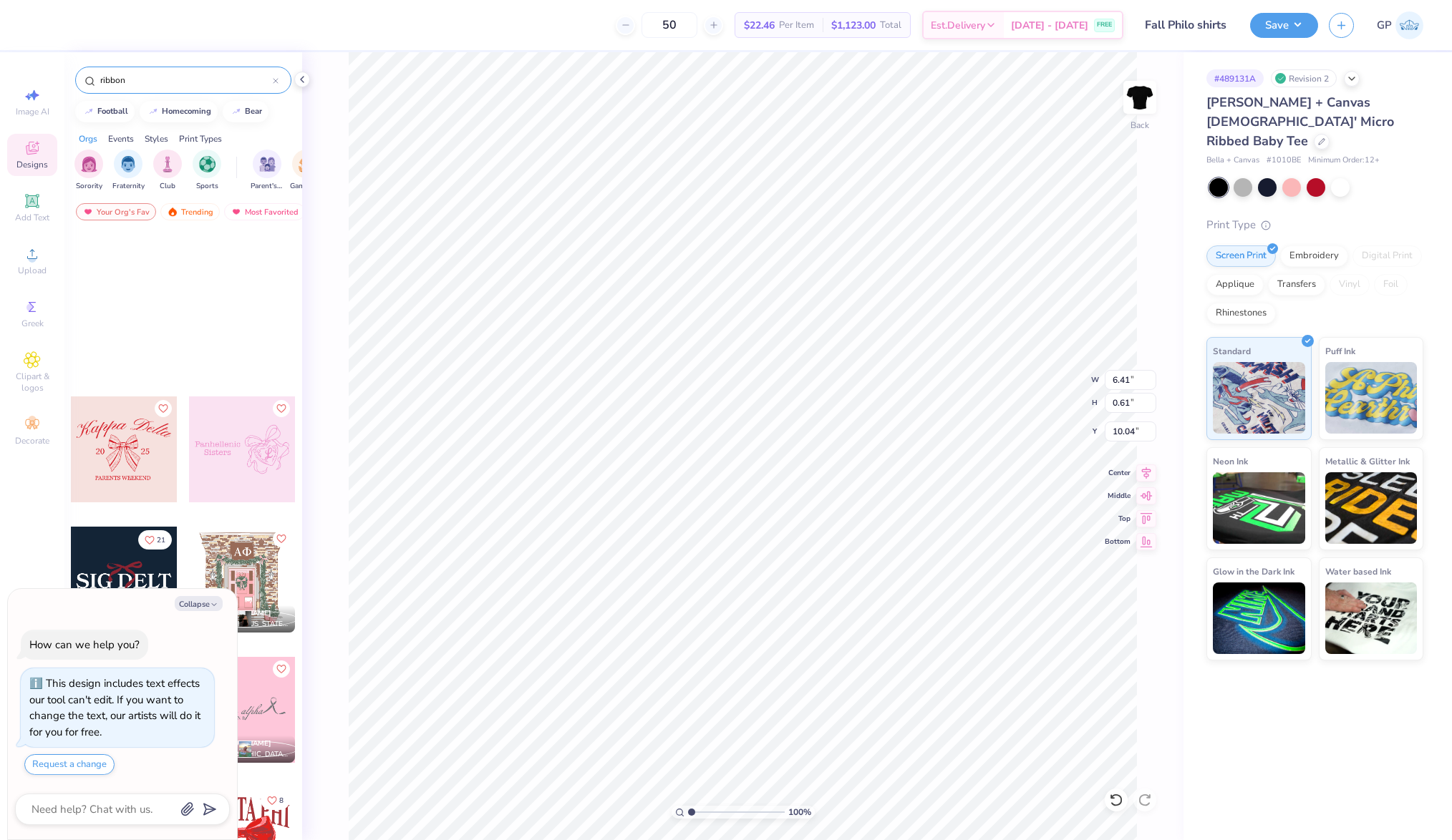
scroll to position [778, 0]
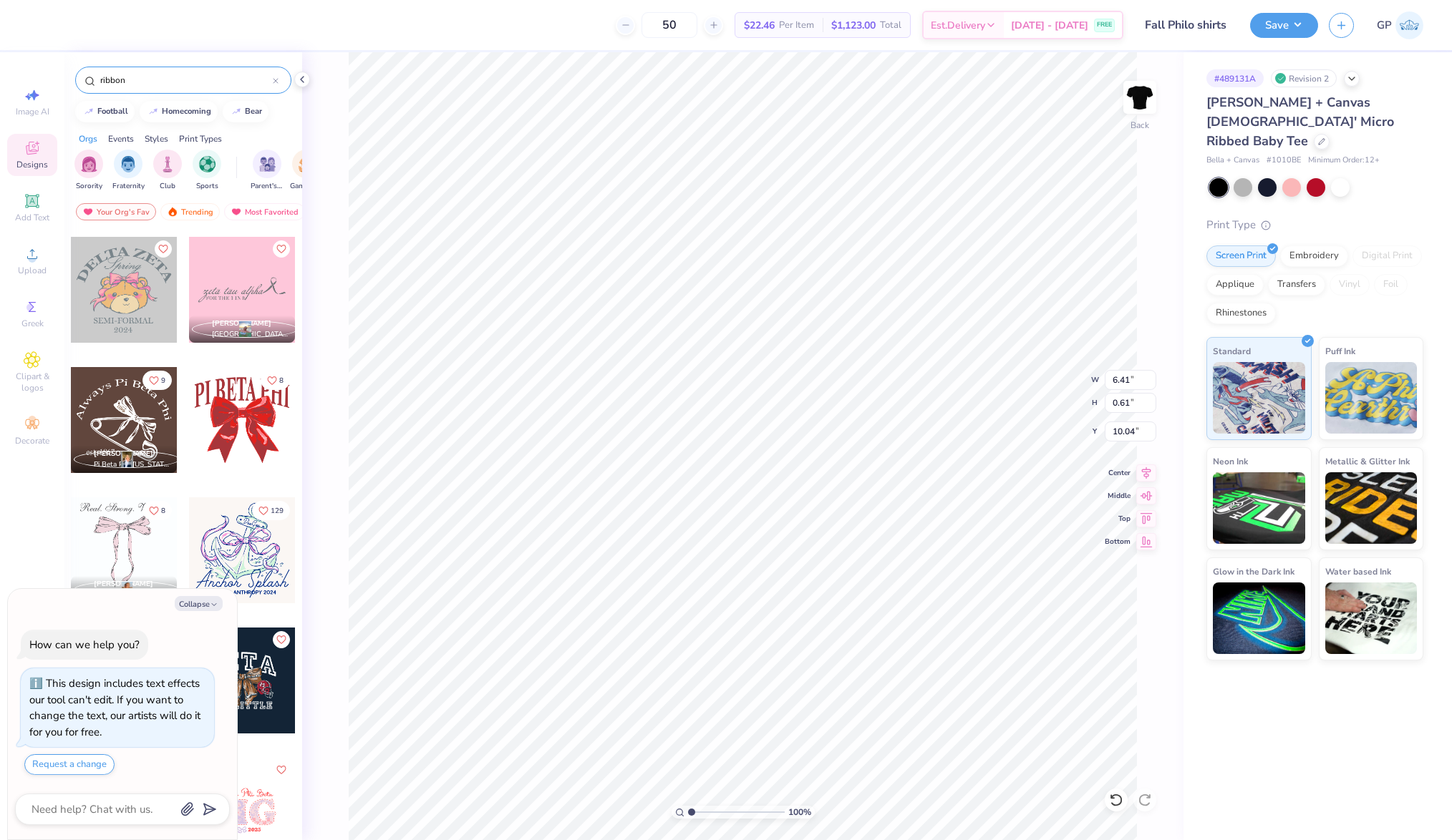
type input "ribbon"
click at [239, 278] on div at bounding box center [241, 289] width 106 height 106
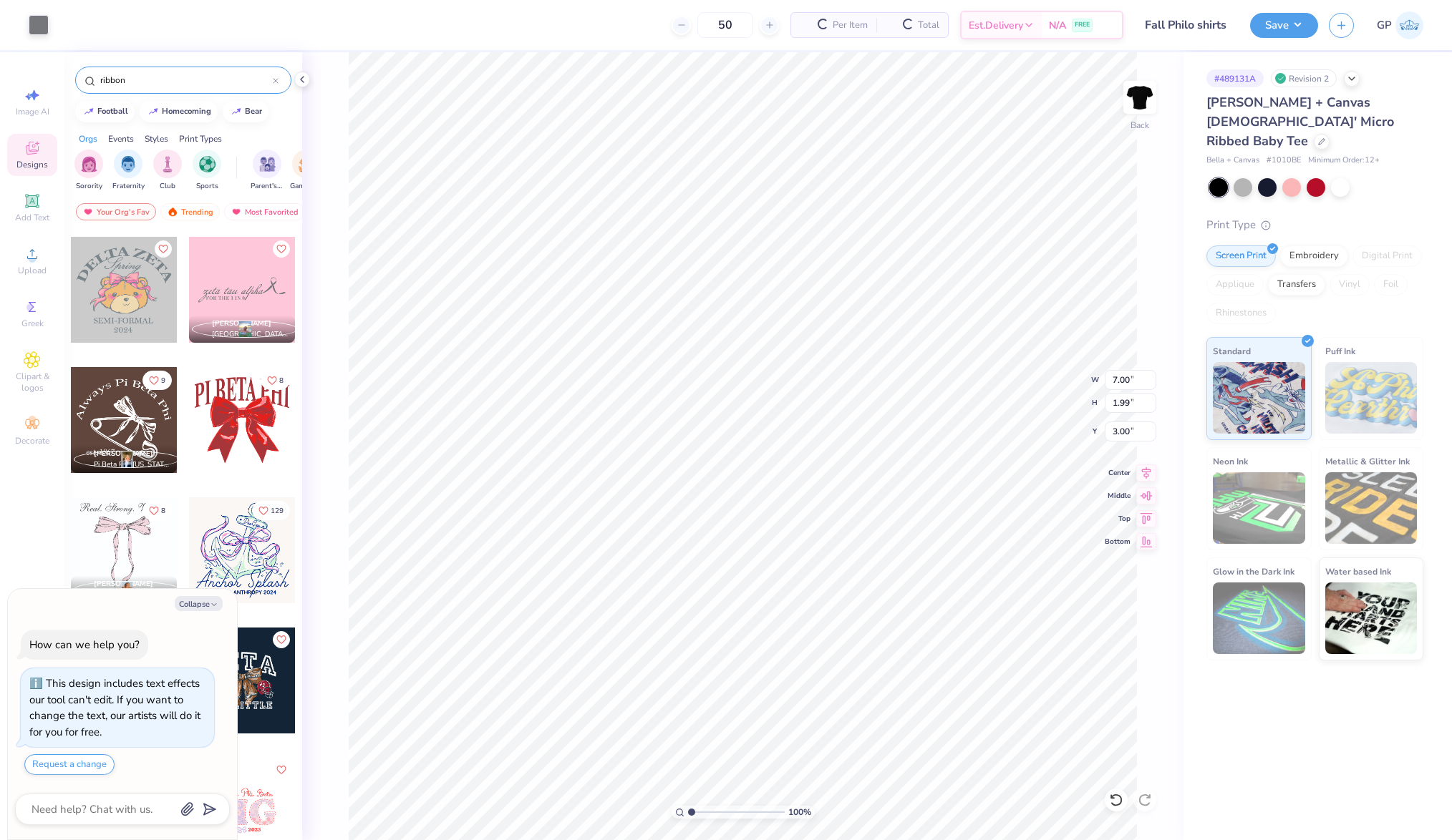
type textarea "x"
type input "7.00"
type input "1.99"
type input "3.00"
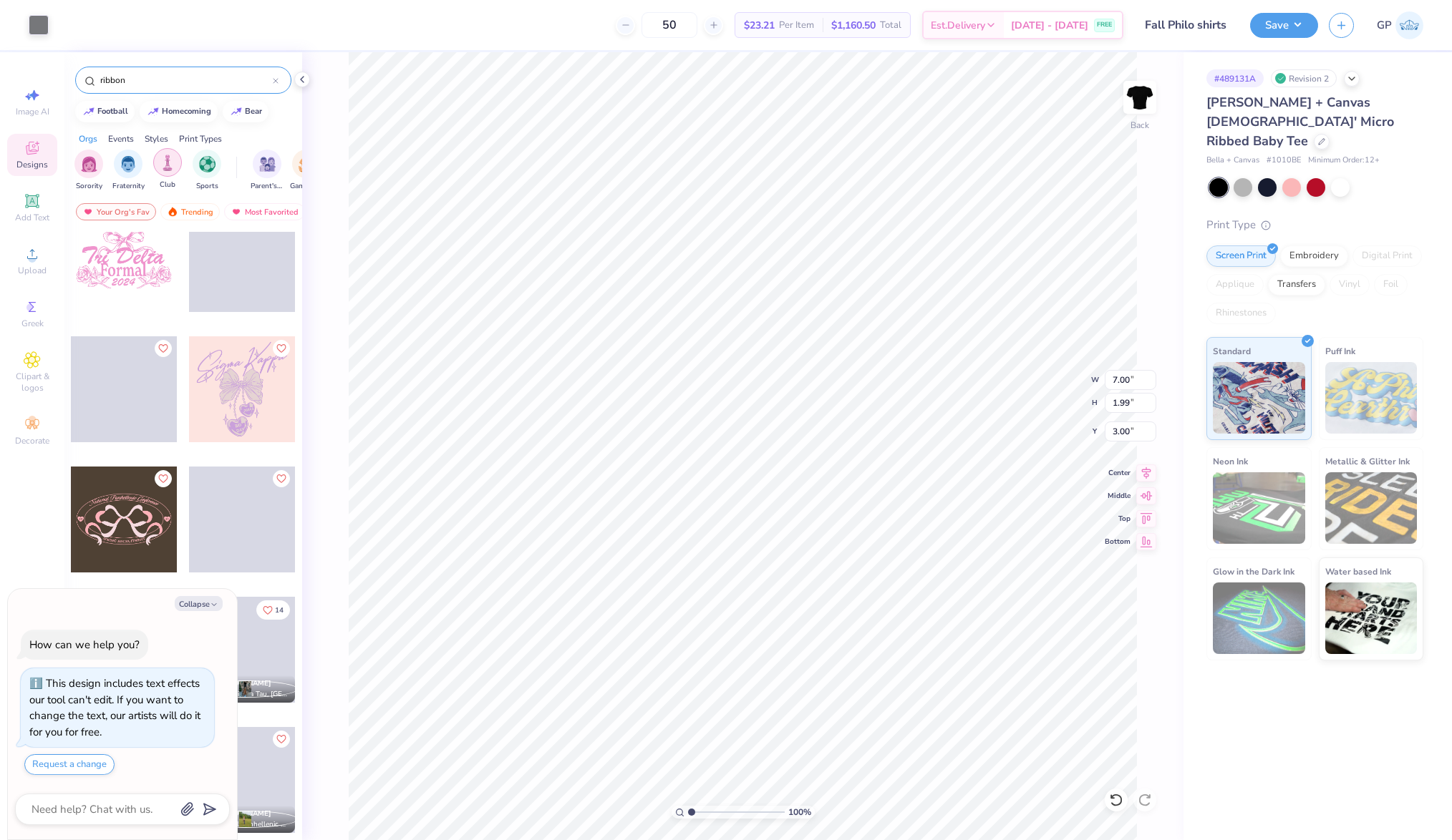
scroll to position [7084, 0]
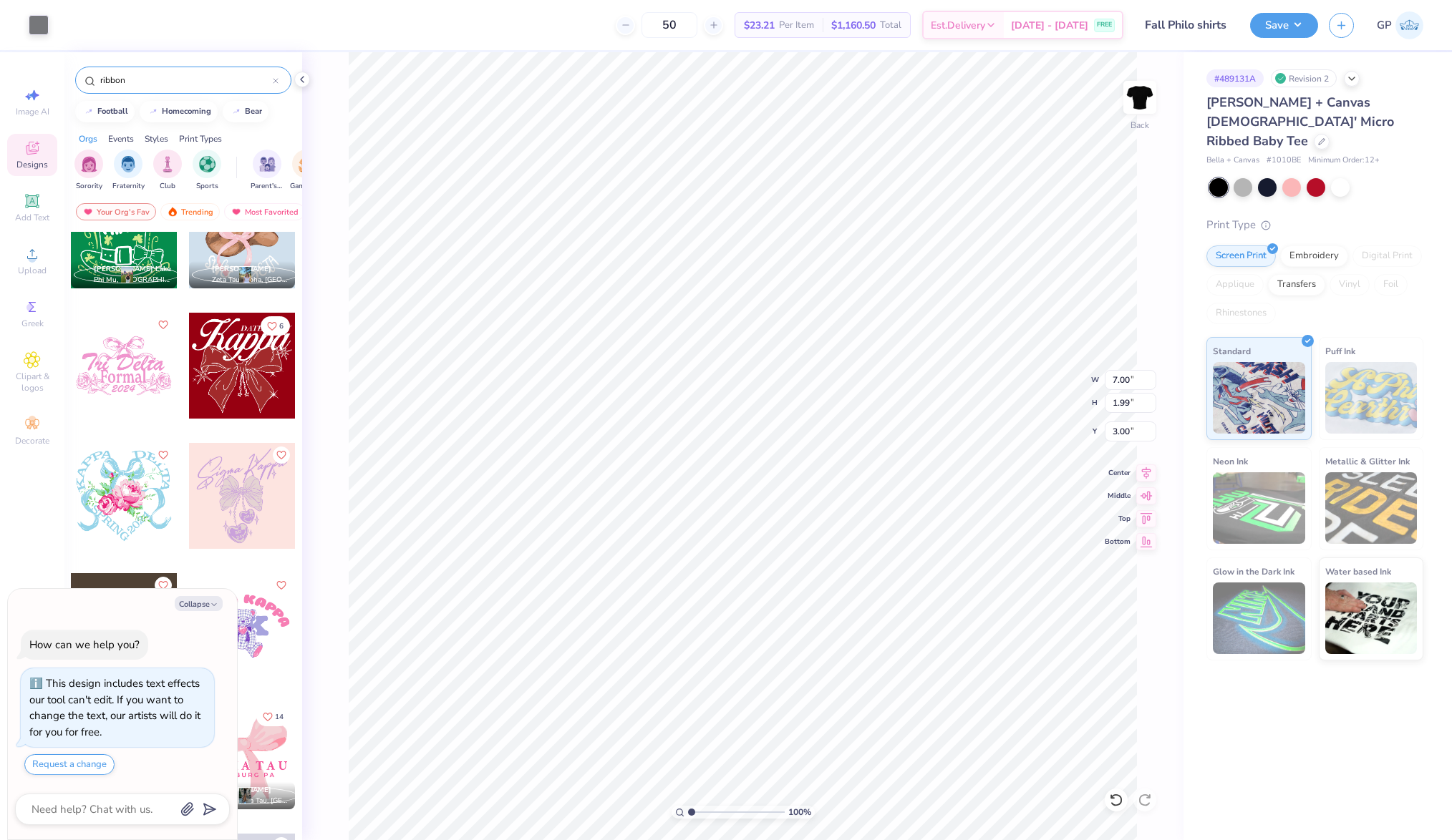
click at [173, 68] on div "ribbon" at bounding box center [183, 80] width 216 height 27
click at [174, 77] on input "ribbon" at bounding box center [185, 80] width 174 height 14
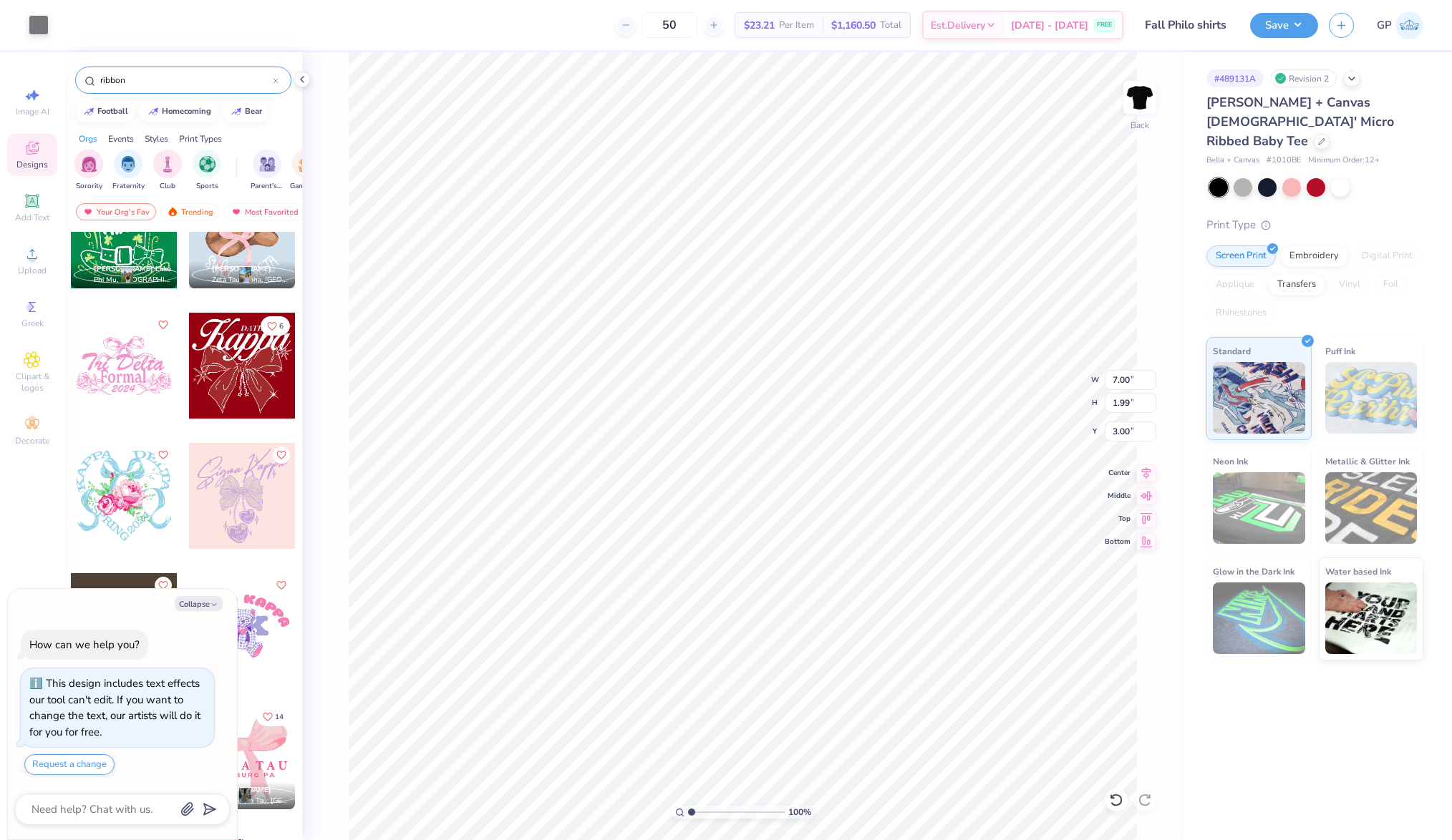
click at [174, 77] on input "ribbon" at bounding box center [185, 80] width 174 height 14
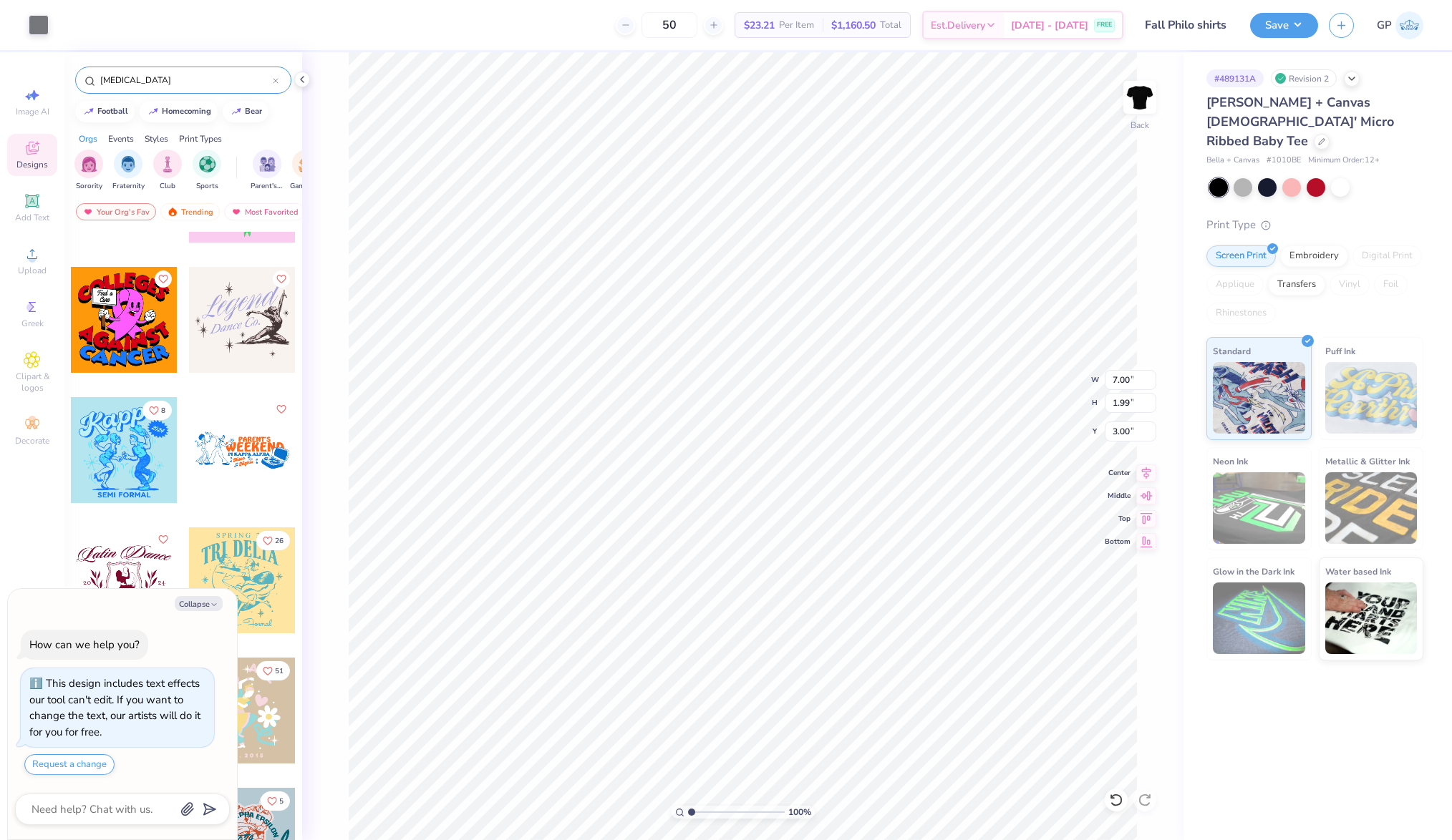
scroll to position [264, 0]
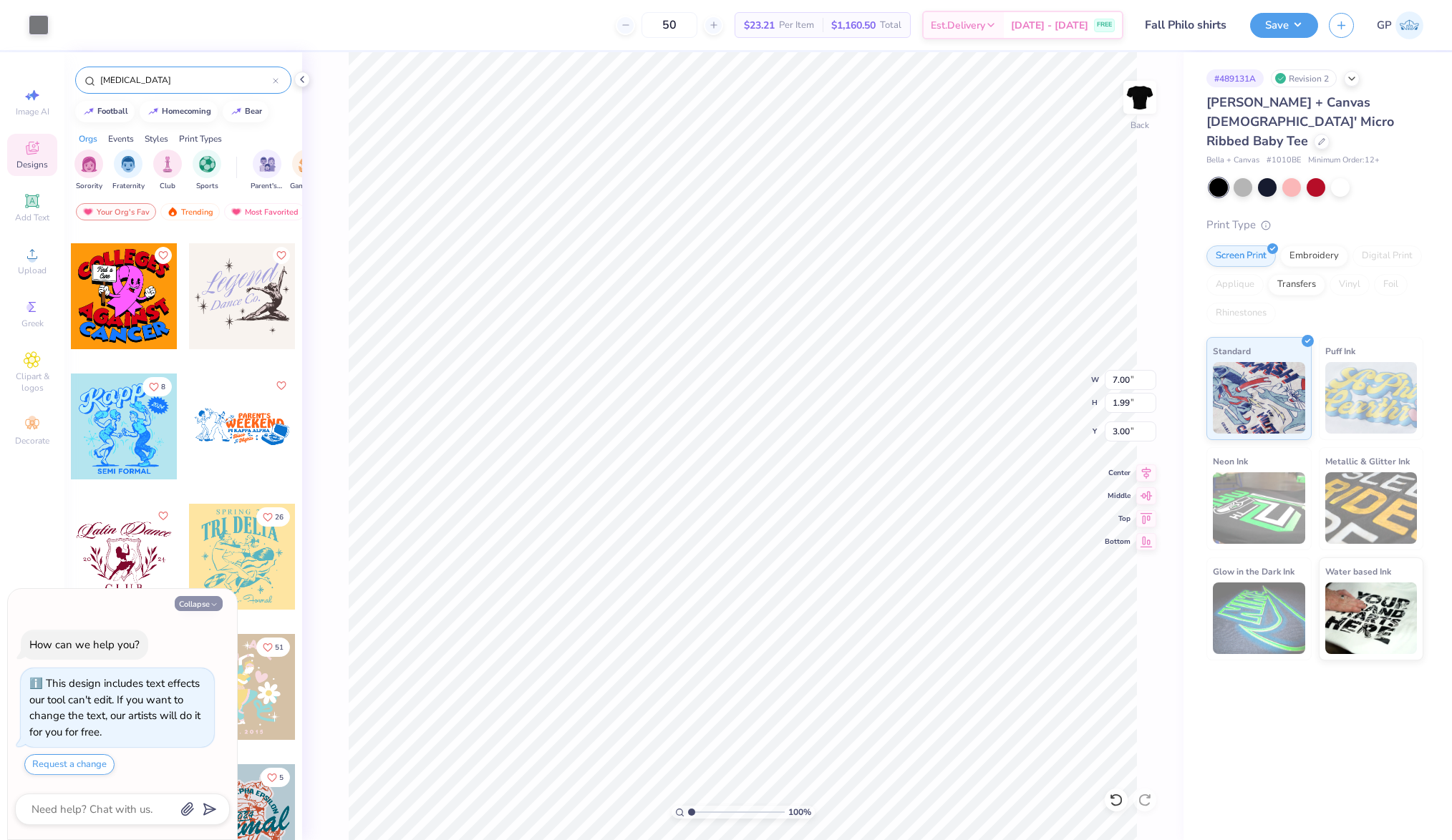
type input "cancer"
click at [209, 600] on button "Collapse" at bounding box center [198, 604] width 48 height 15
type textarea "x"
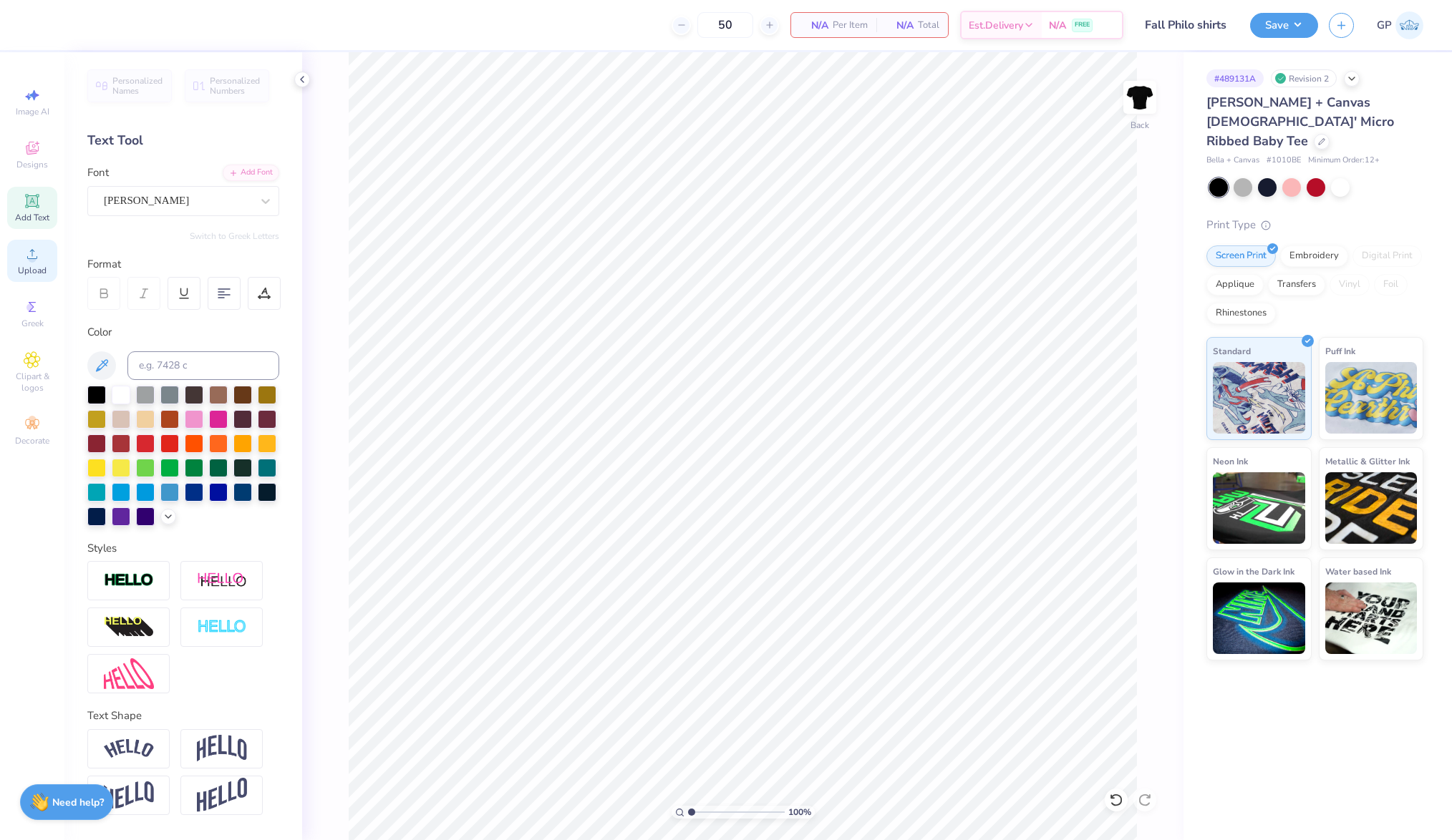
click at [33, 273] on span "Upload" at bounding box center [32, 270] width 29 height 11
click at [38, 210] on icon at bounding box center [32, 201] width 17 height 17
type input "4.77"
type input "1.38"
type input "7.81"
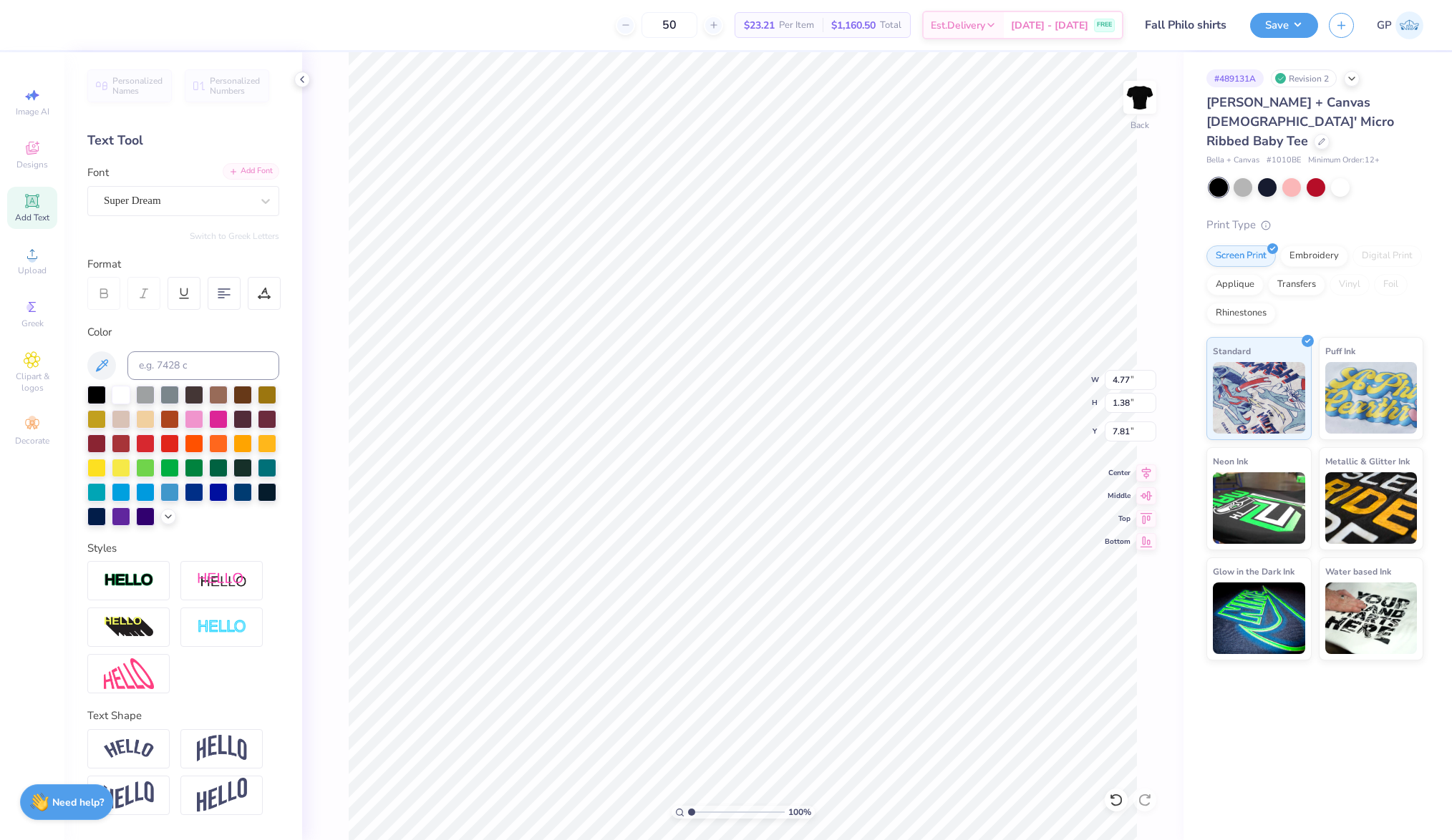
click at [250, 165] on div "Add Font" at bounding box center [250, 171] width 56 height 17
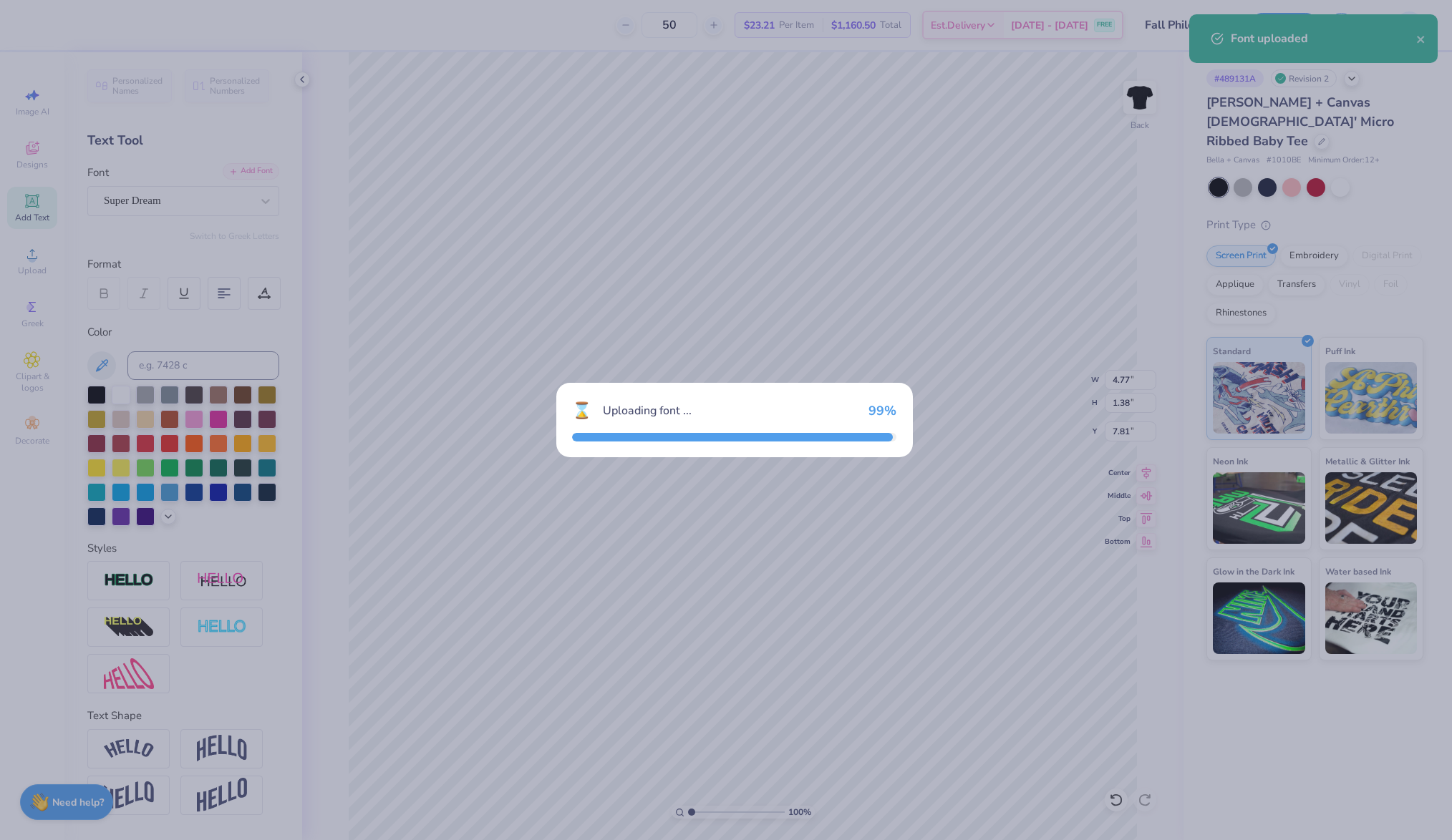
type input "4.98"
type input "1.42"
type input "7.79"
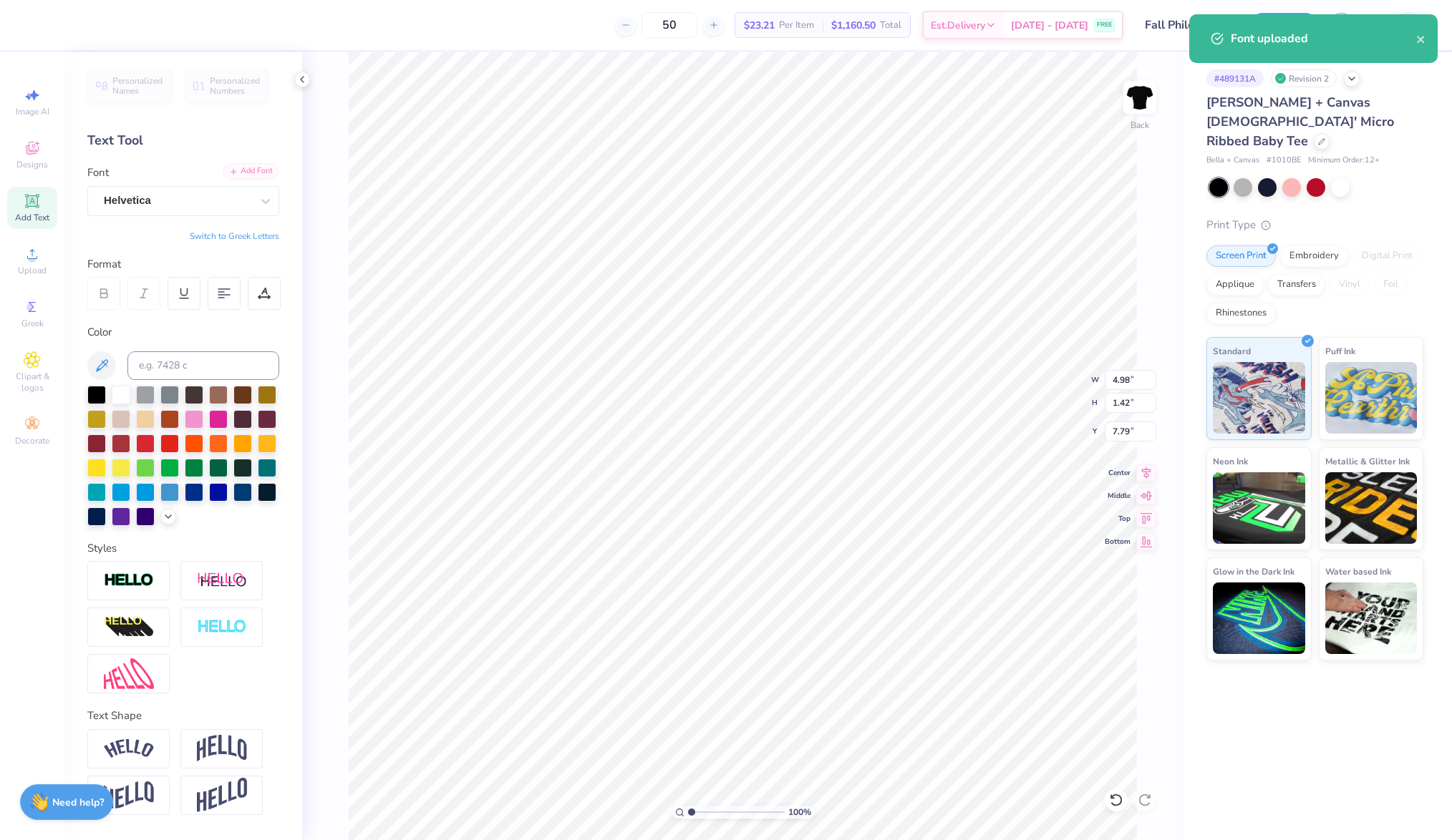
type textarea "ZETA TAU ALPHA"
type input "11.02"
type input "0.97"
type input "8.02"
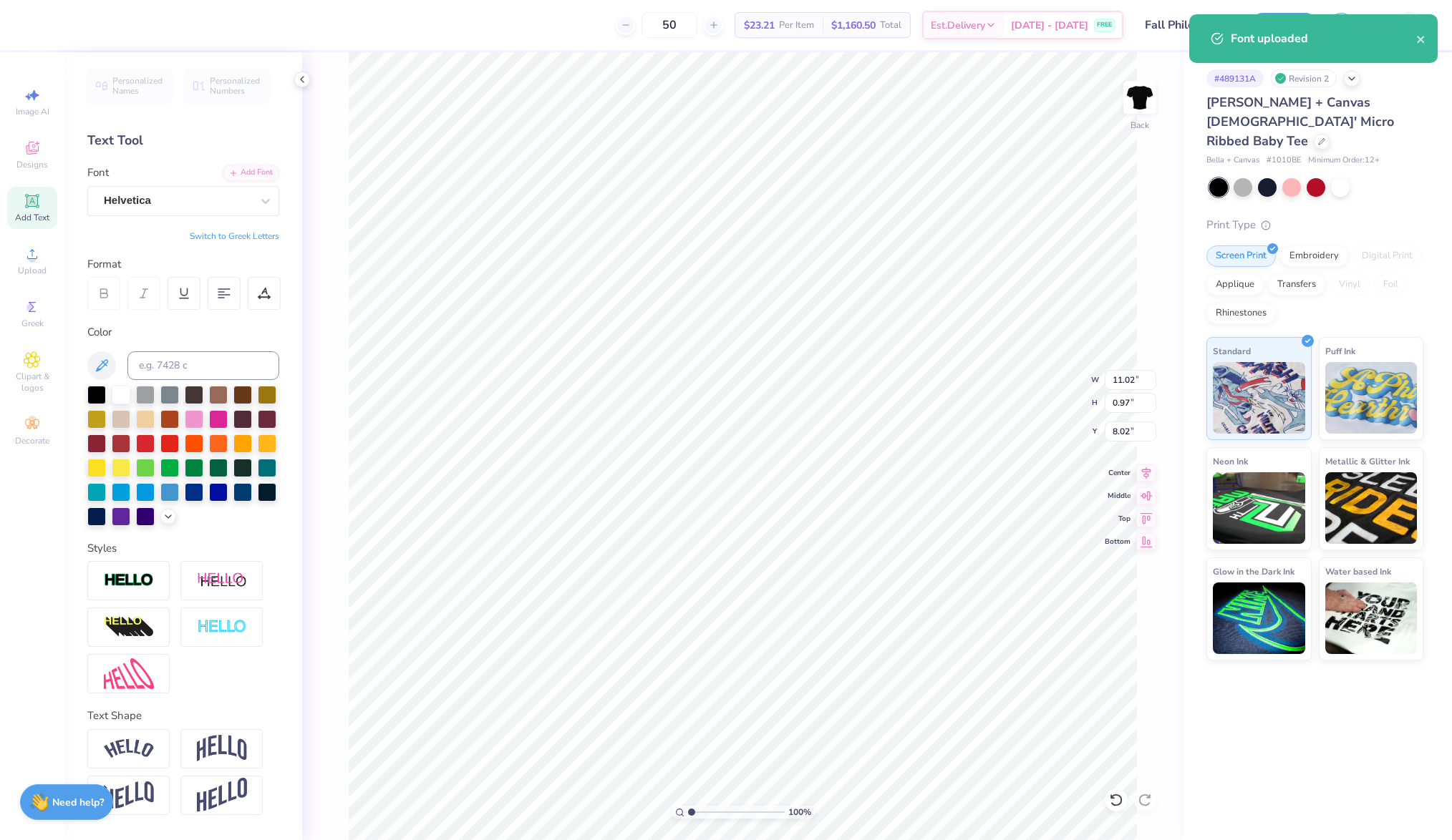
type input "3.17"
click at [712, 811] on input "range" at bounding box center [736, 812] width 97 height 13
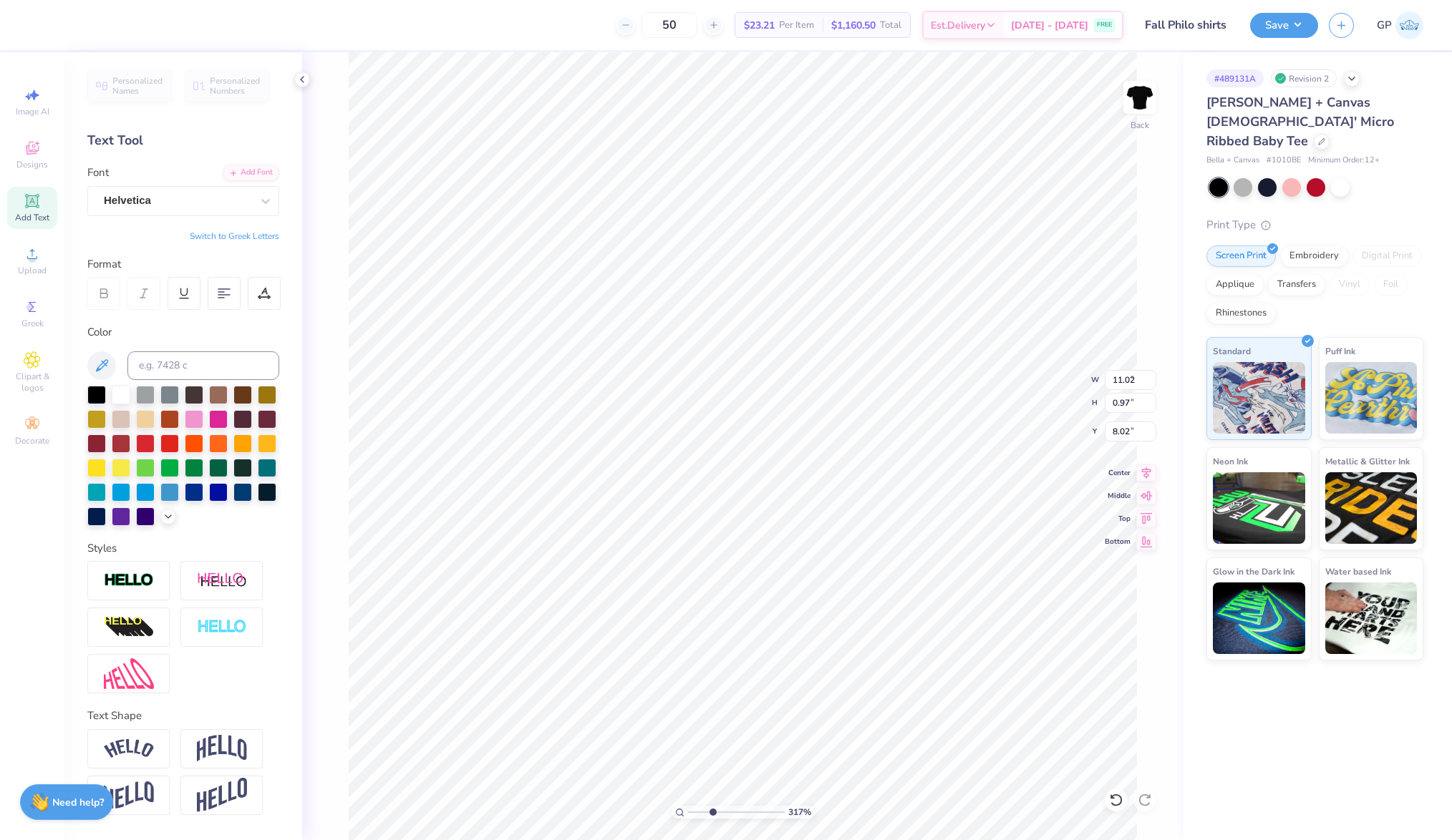
type input "6.89"
type input "0.61"
type input "8.38"
type input "4.63"
type input "0.41"
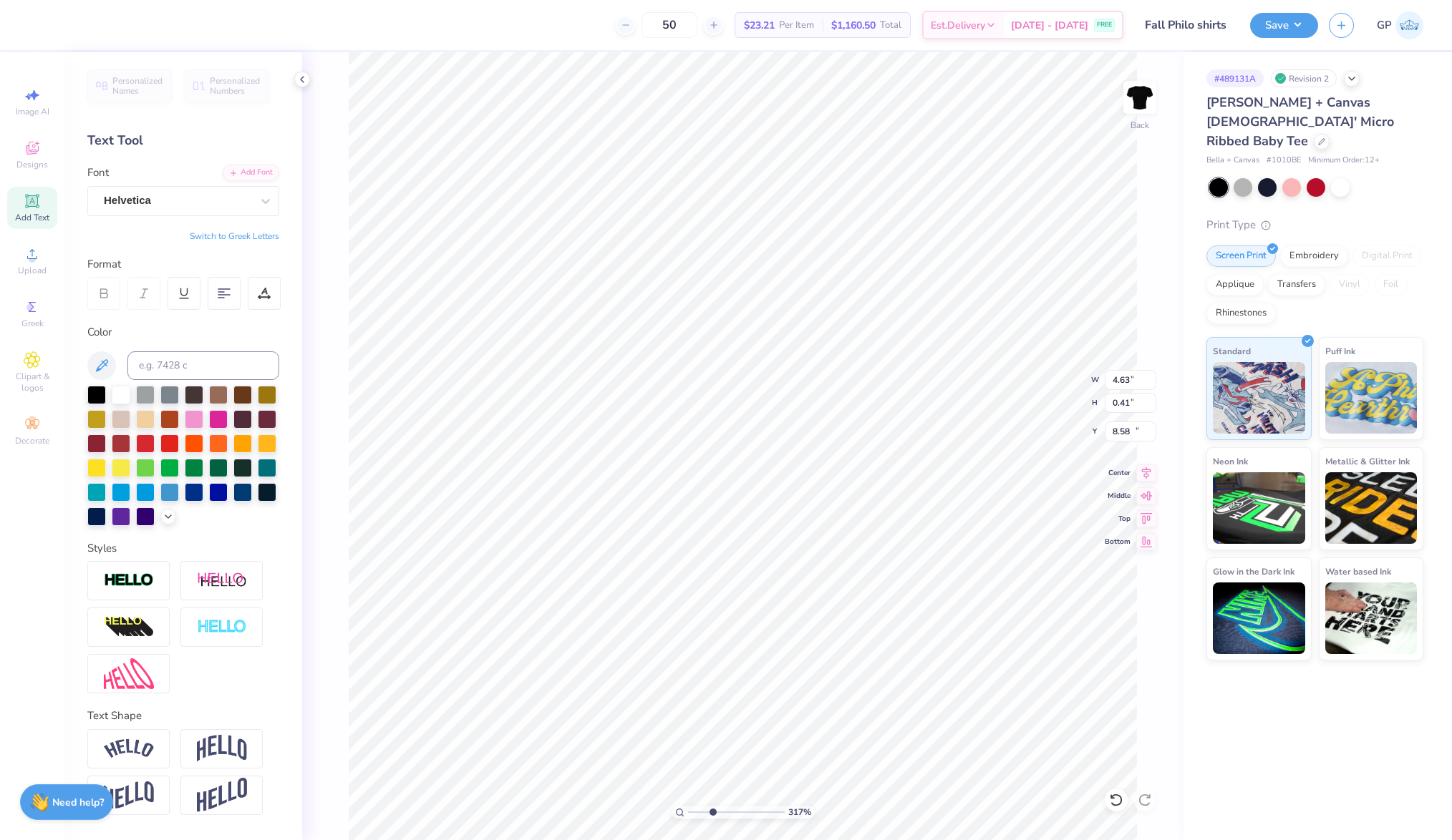
type input "11.92"
type input "4.03"
type input "0.35"
type input "11.97"
drag, startPoint x: 713, startPoint y: 809, endPoint x: 668, endPoint y: 809, distance: 45.0
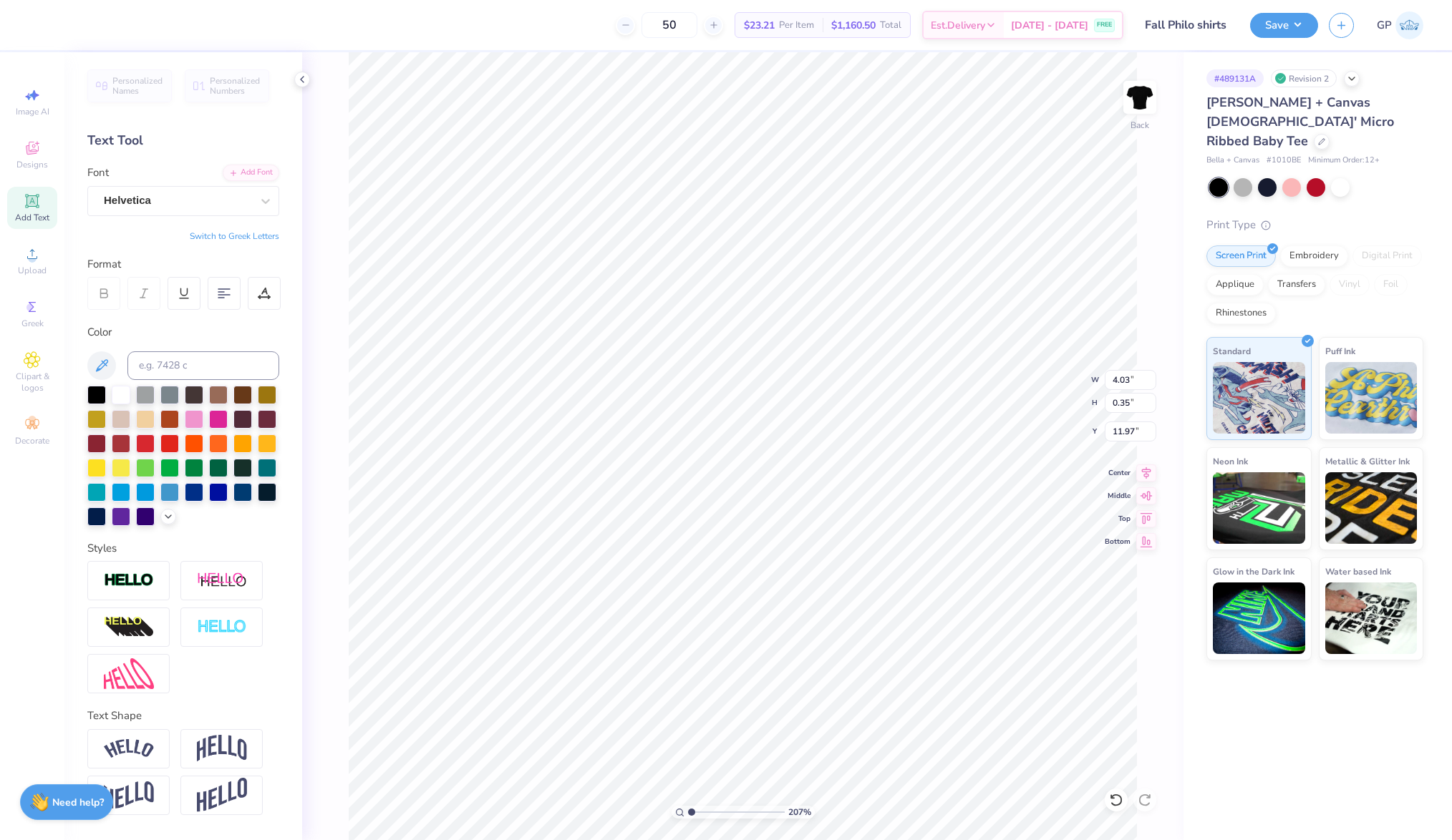
type input "1"
click at [688, 809] on input "range" at bounding box center [736, 812] width 97 height 13
type input "11.02"
type input "8.45"
type input "4.28"
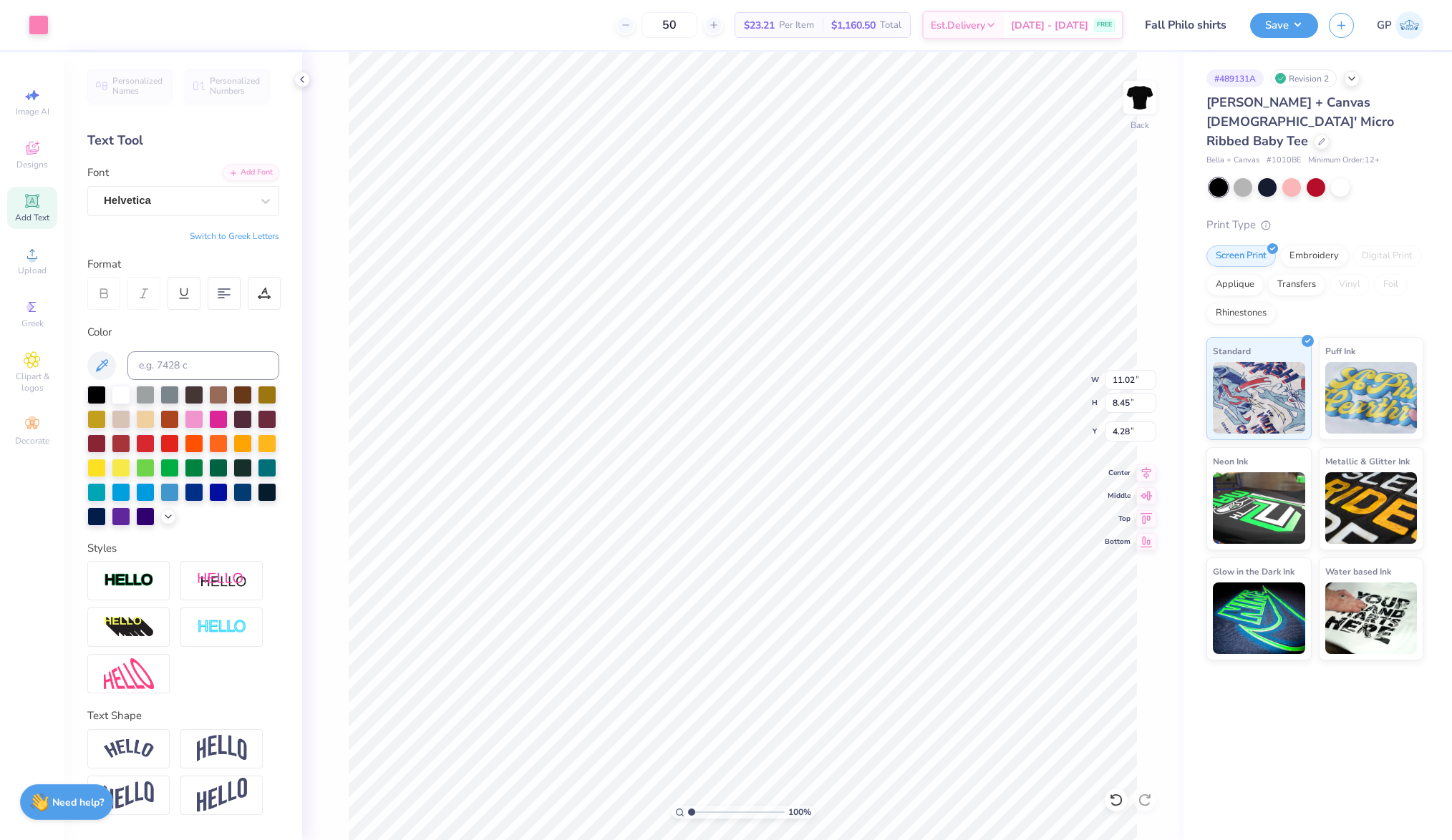
type input "4.03"
type input "0.35"
type input "11.97"
click at [174, 513] on icon at bounding box center [168, 515] width 11 height 11
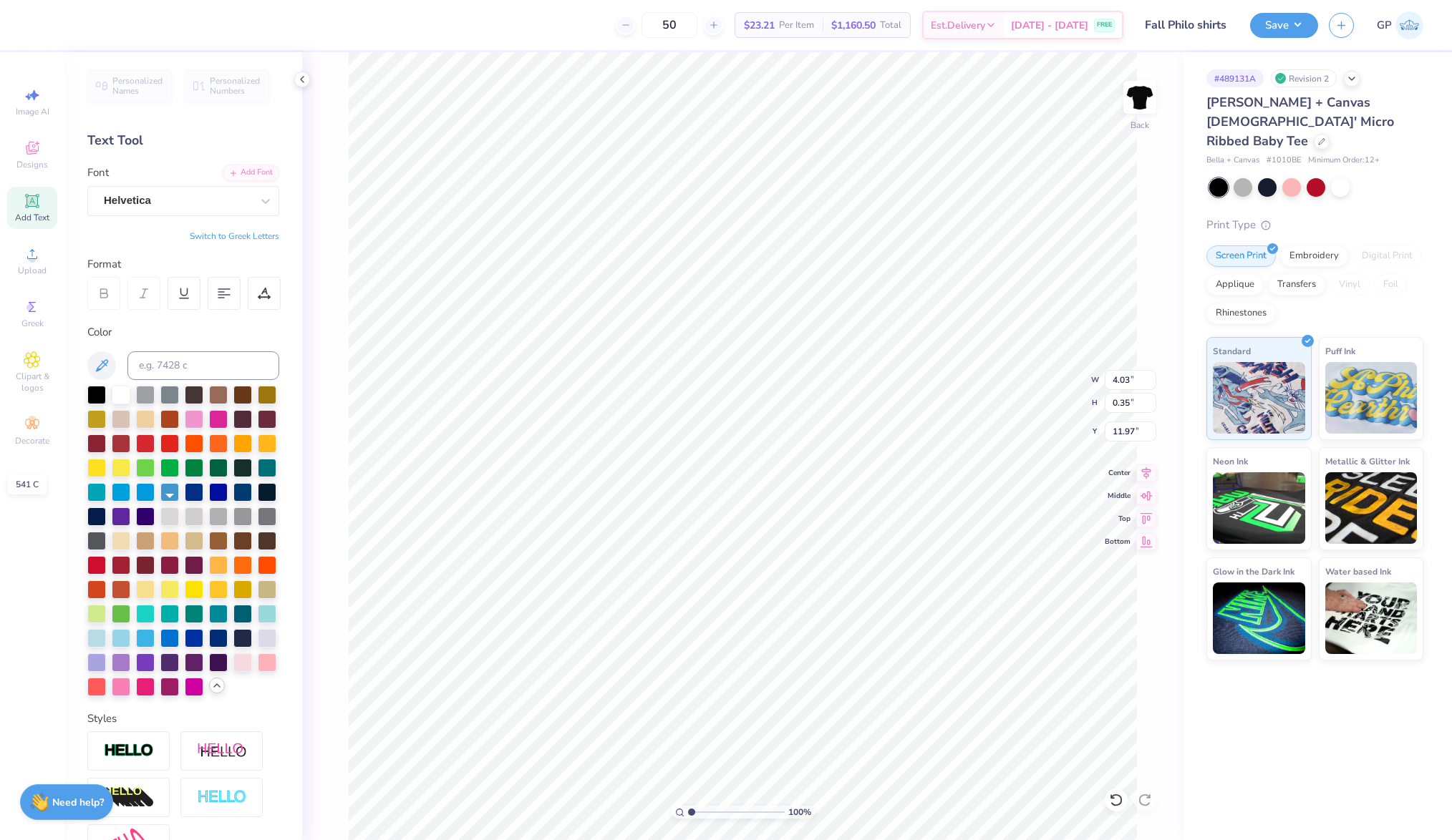
scroll to position [174, 0]
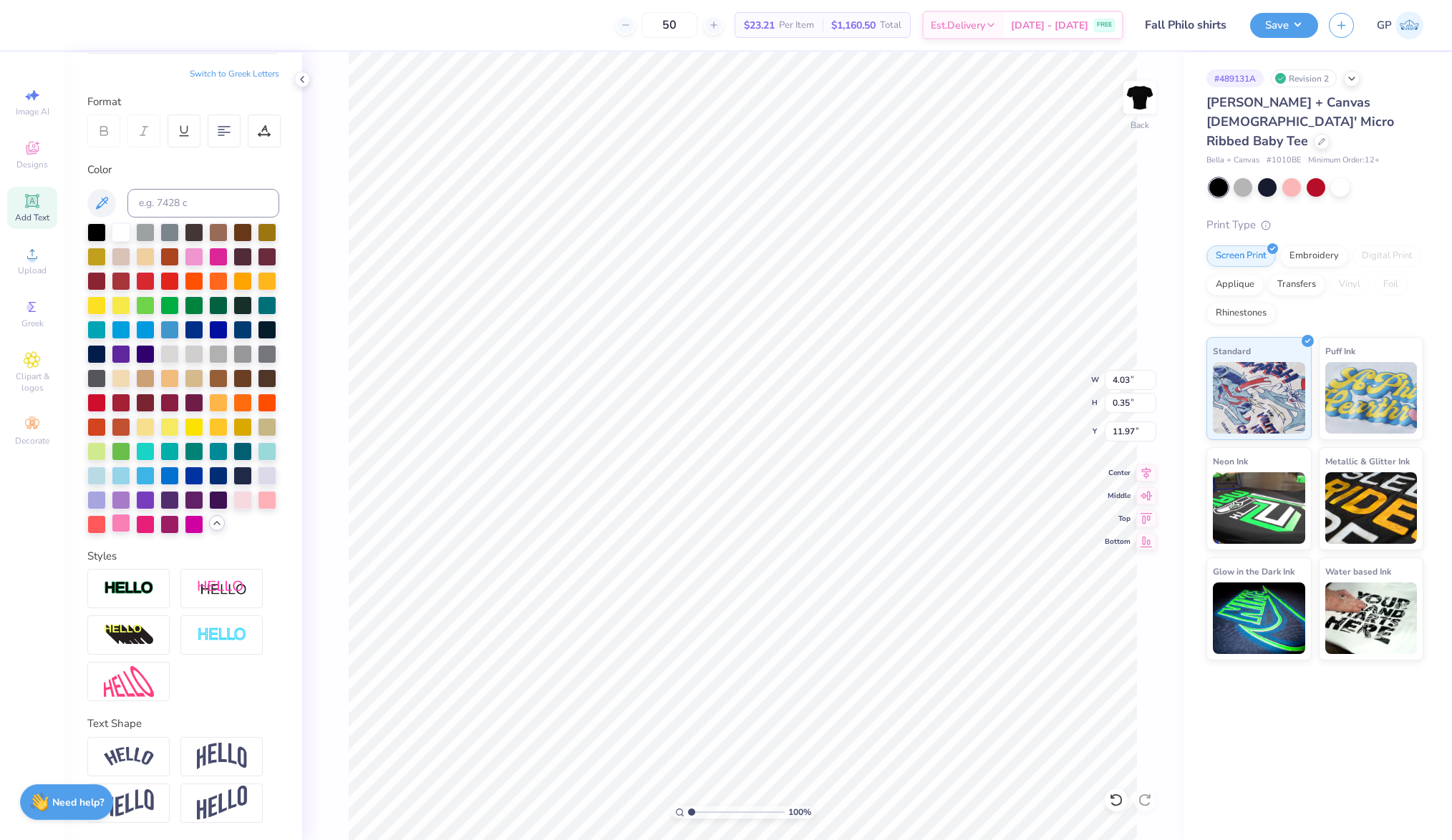
click at [130, 524] on div at bounding box center [121, 523] width 19 height 19
type input "11.02"
type input "8.45"
type input "4.28"
click at [38, 24] on div at bounding box center [38, 23] width 20 height 20
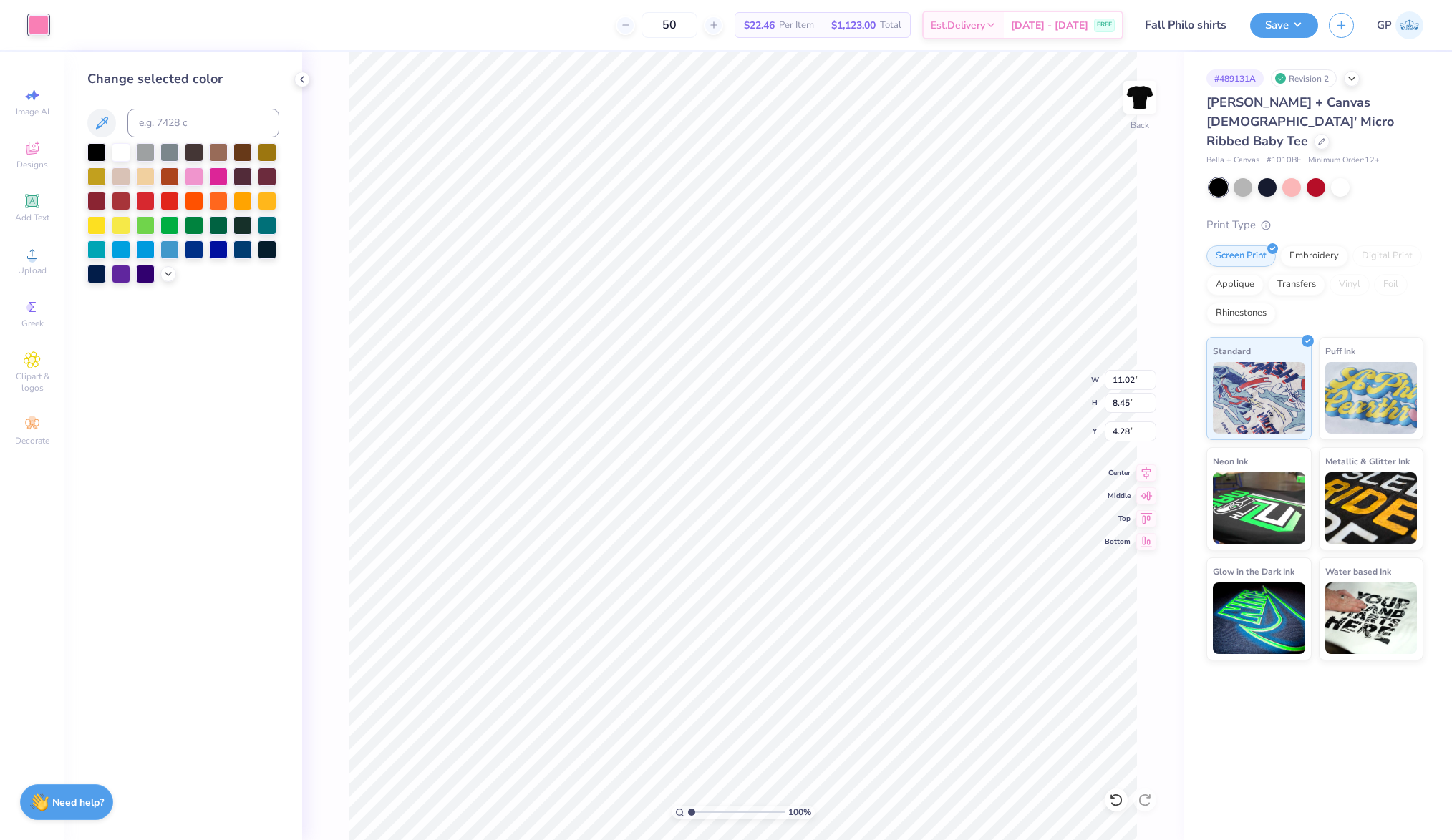
click at [141, 174] on div at bounding box center [145, 177] width 19 height 19
click at [23, 261] on icon at bounding box center [32, 254] width 17 height 17
click at [30, 261] on circle at bounding box center [32, 258] width 8 height 8
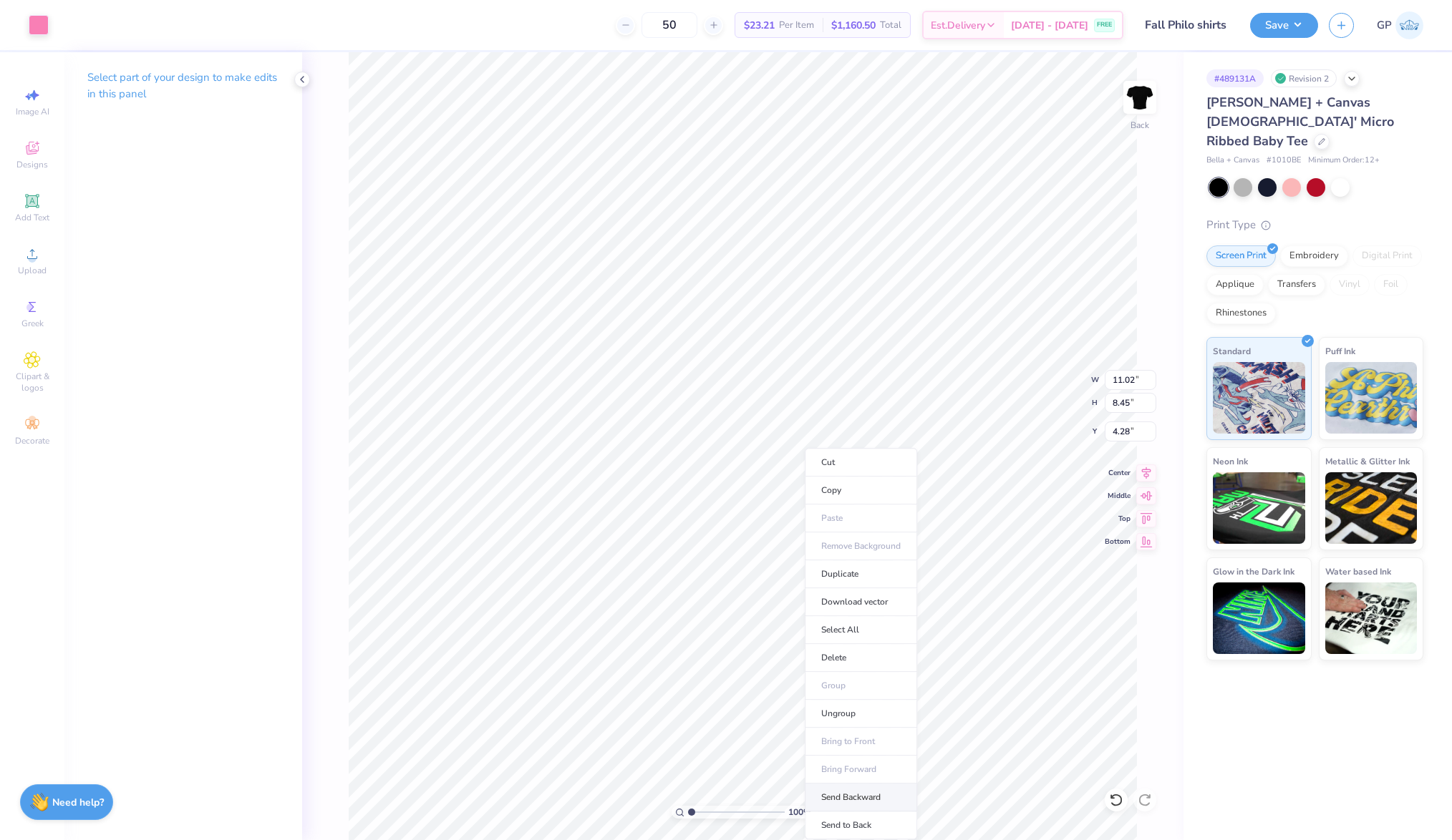
click at [854, 806] on li "Send Backward" at bounding box center [861, 797] width 113 height 28
click at [857, 815] on li "Send to Back" at bounding box center [855, 825] width 113 height 28
click at [1124, 376] on input "11.02" at bounding box center [1130, 379] width 52 height 20
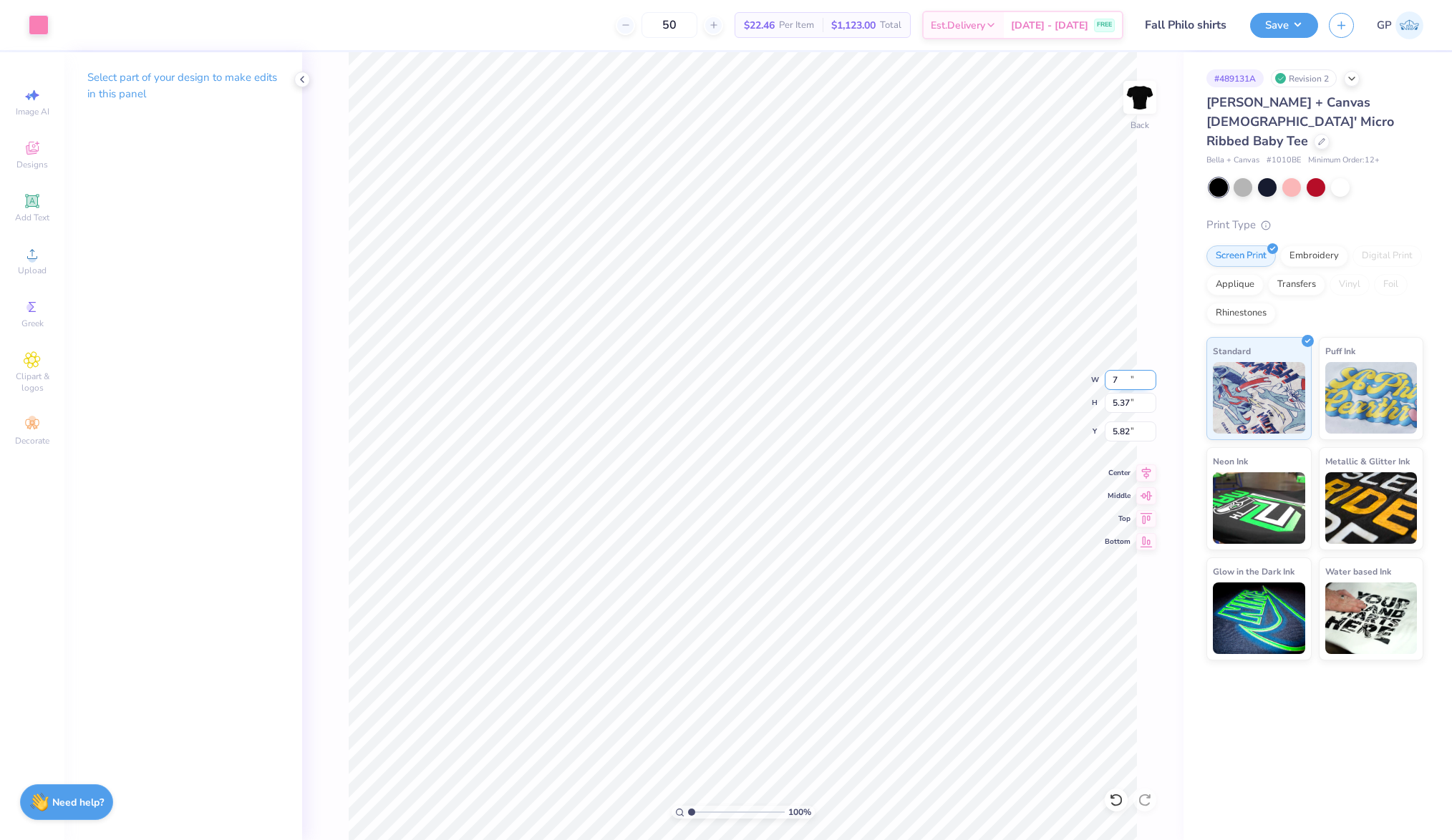
type input "7.00"
type input "5.37"
click at [1118, 424] on input "2.57" at bounding box center [1130, 431] width 52 height 20
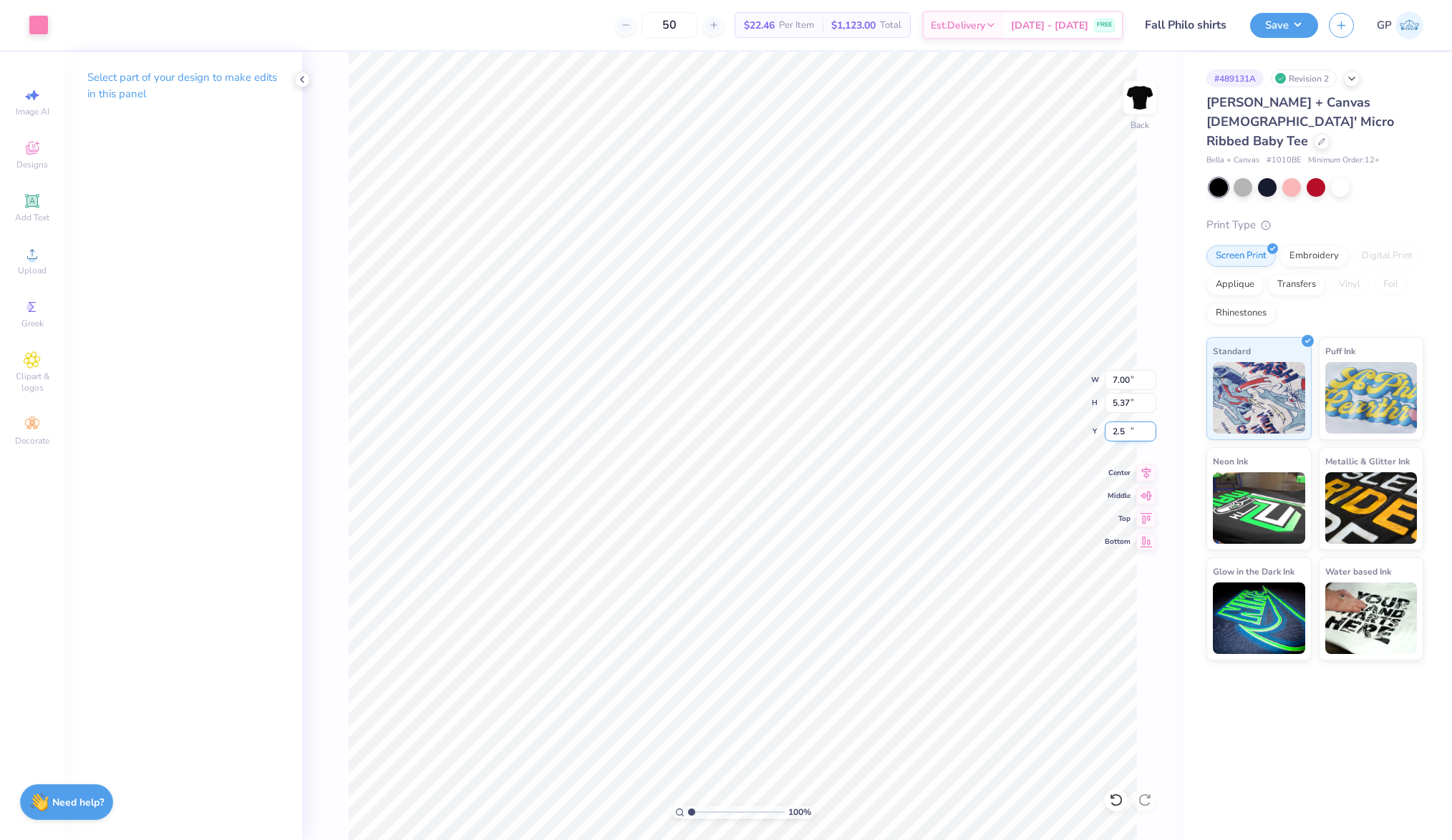
type input "2.50"
click at [1276, 22] on button "Save" at bounding box center [1284, 23] width 68 height 25
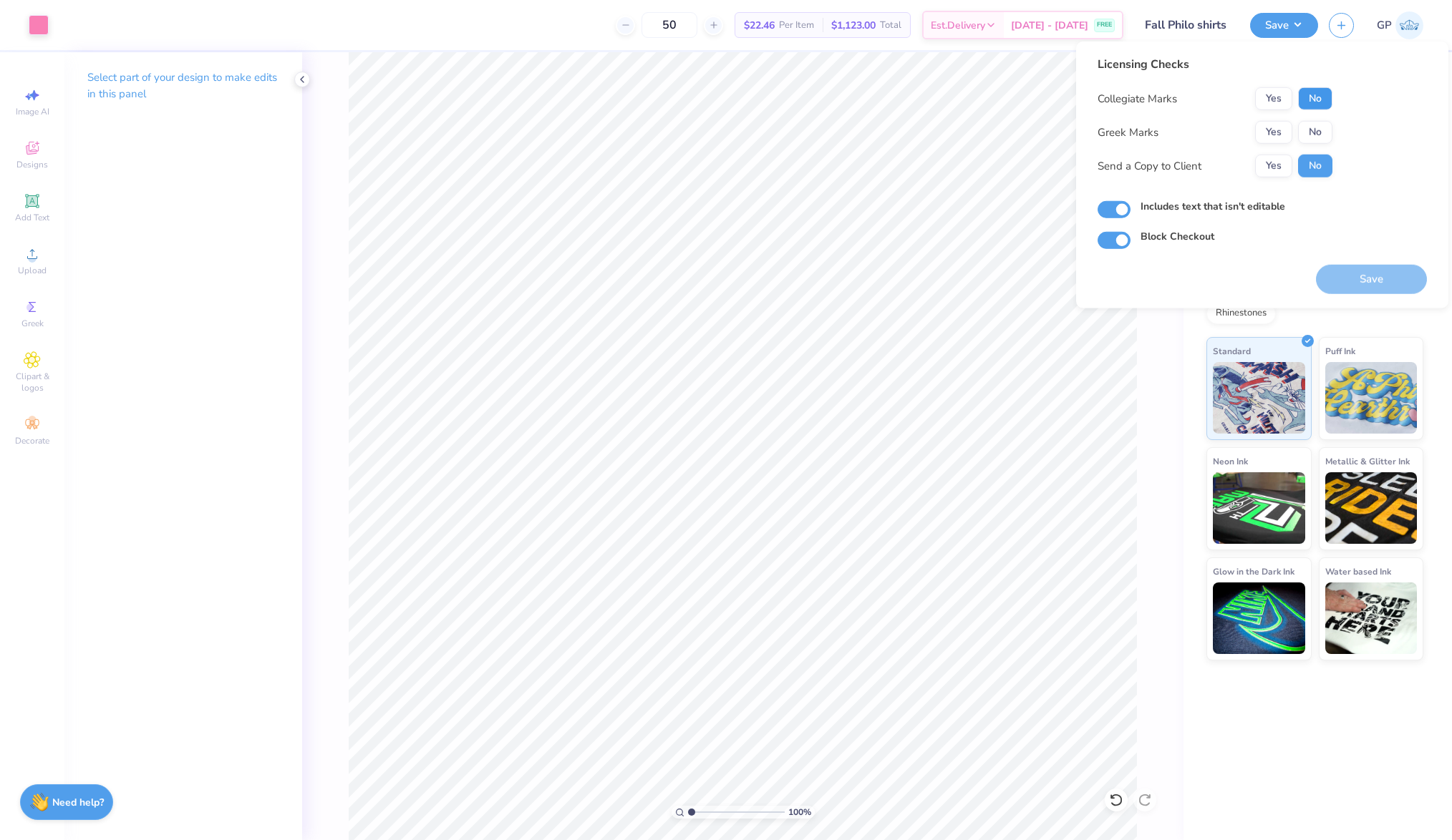
click at [1323, 101] on button "No" at bounding box center [1315, 98] width 35 height 23
click at [1283, 131] on button "Yes" at bounding box center [1274, 132] width 38 height 23
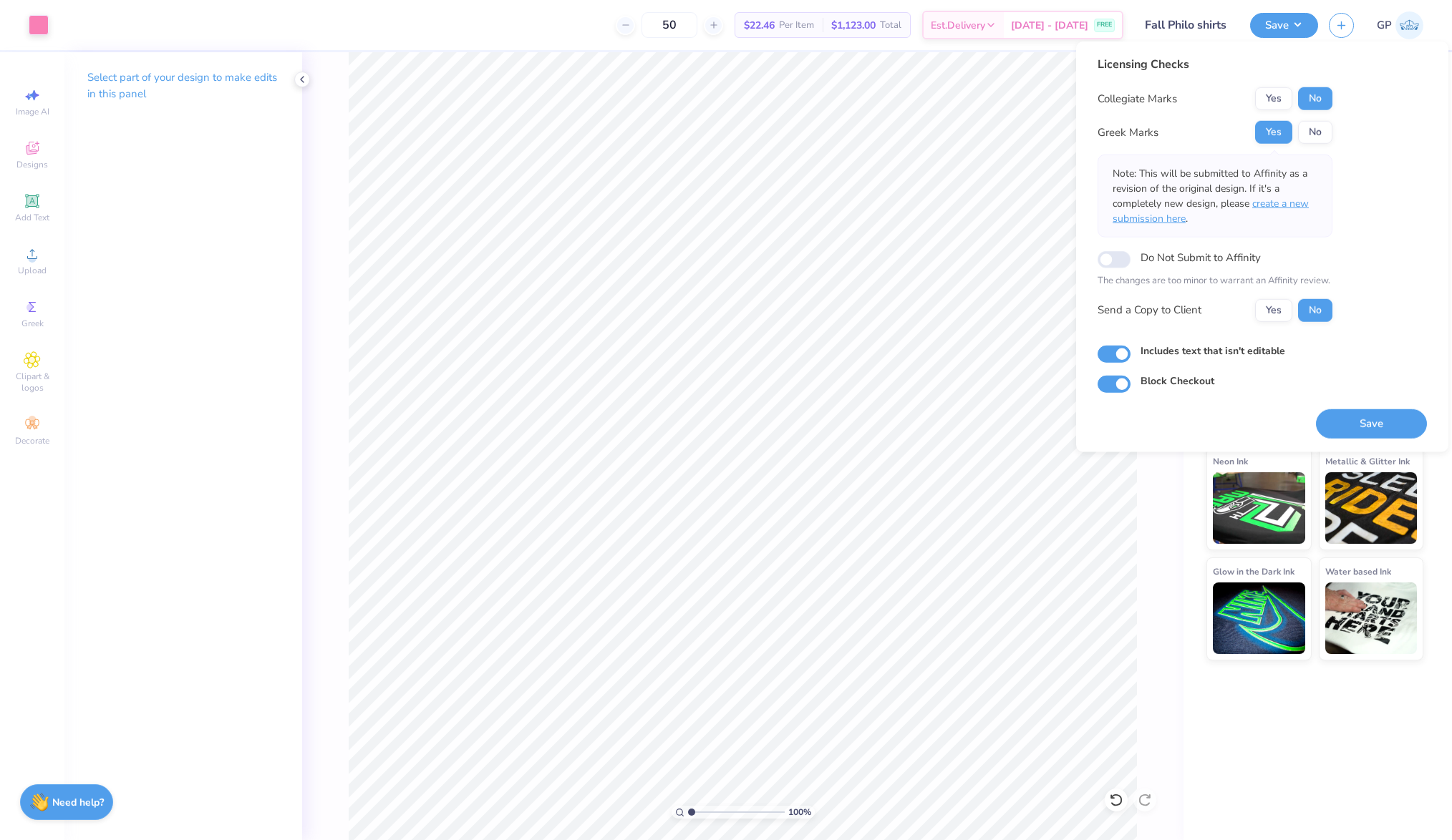
click at [1304, 207] on span "create a new submission here" at bounding box center [1210, 211] width 196 height 29
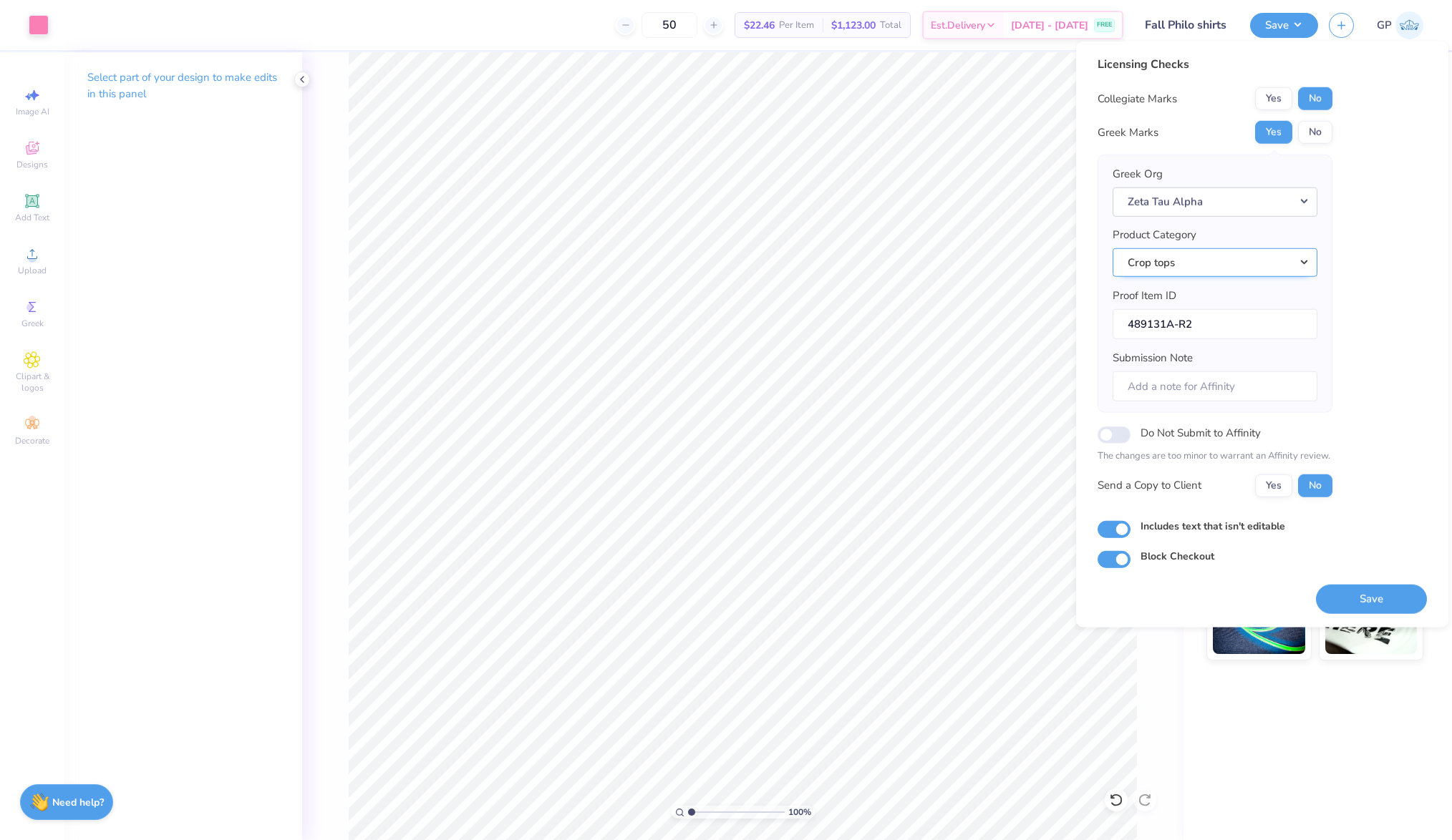
click at [1236, 252] on button "Crop tops" at bounding box center [1215, 262] width 204 height 29
click at [1227, 397] on link "Short sleeve t-shirts" at bounding box center [1215, 394] width 193 height 23
click at [1366, 600] on button "Save" at bounding box center [1372, 598] width 111 height 29
